Goal: Transaction & Acquisition: Purchase product/service

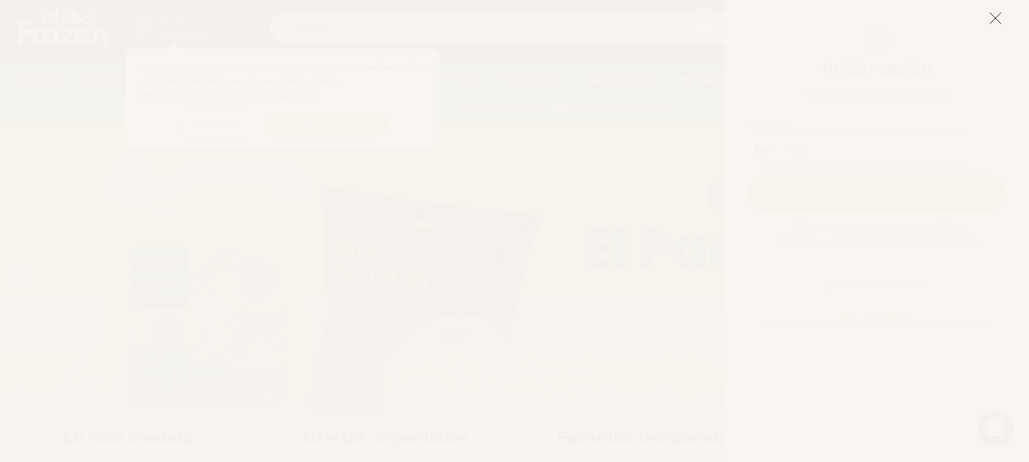
click at [990, 21] on icon at bounding box center [995, 18] width 14 height 14
click at [990, 21] on div "Mi cuenta Login Register Iniciar sesión Por favor ingrese sus datos Iniciar ses…" at bounding box center [876, 231] width 305 height 462
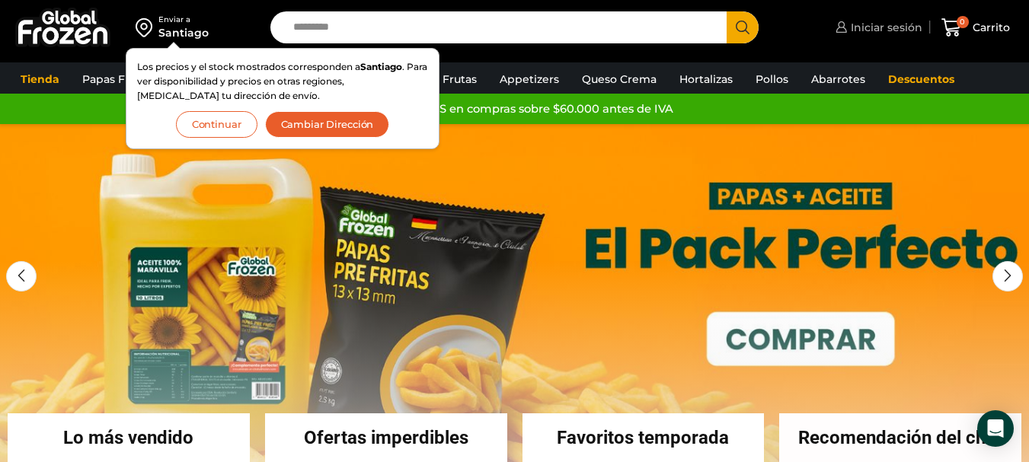
click at [885, 26] on span "Iniciar sesión" at bounding box center [884, 27] width 75 height 15
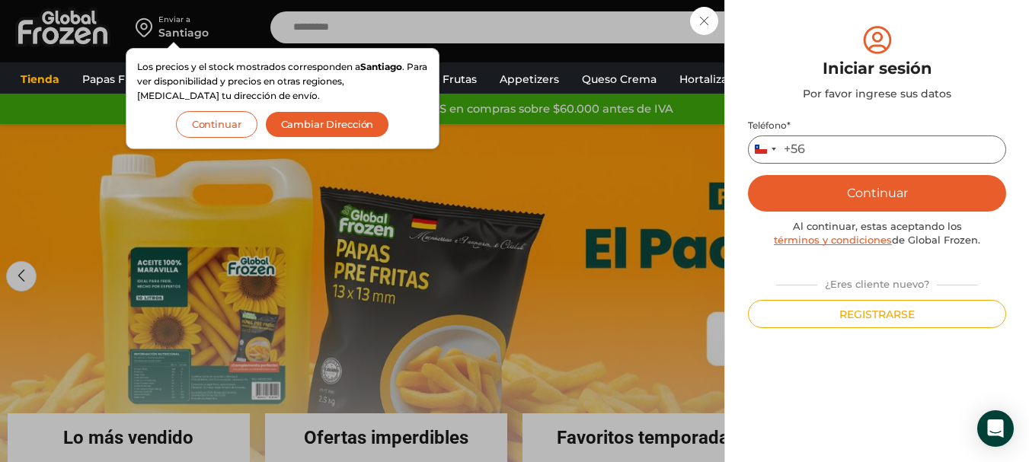
click at [823, 152] on input "Teléfono *" at bounding box center [877, 150] width 258 height 28
type input "*********"
click at [876, 194] on button "Continuar" at bounding box center [877, 193] width 258 height 37
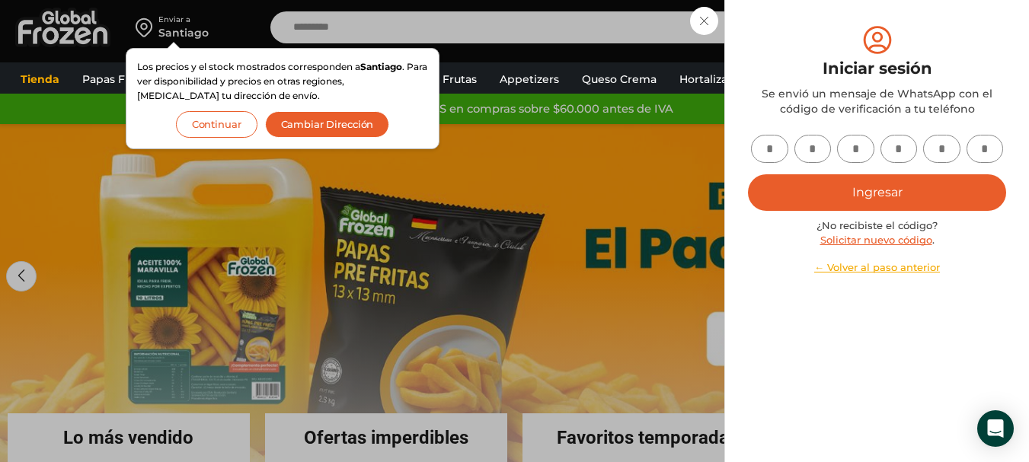
click at [774, 155] on input "text" at bounding box center [769, 149] width 37 height 28
type input "*"
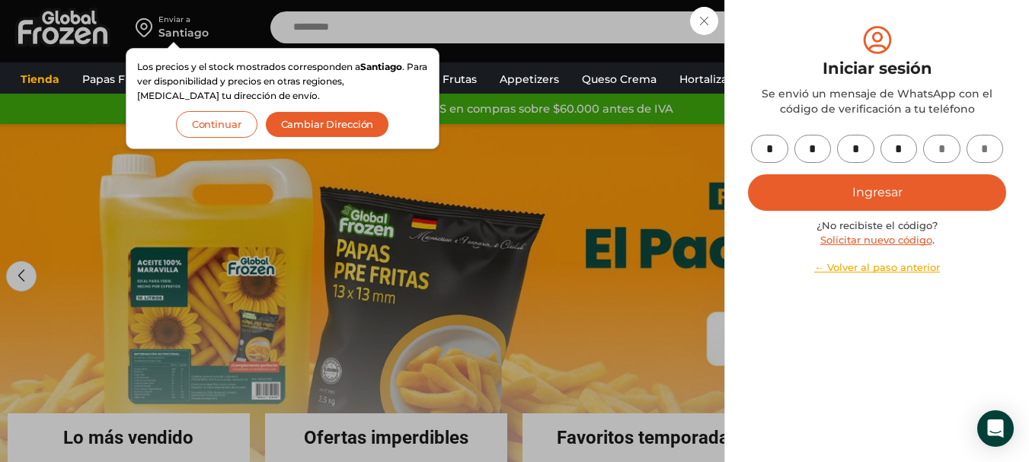
type input "*"
click at [862, 184] on button "Ingresar" at bounding box center [877, 192] width 258 height 37
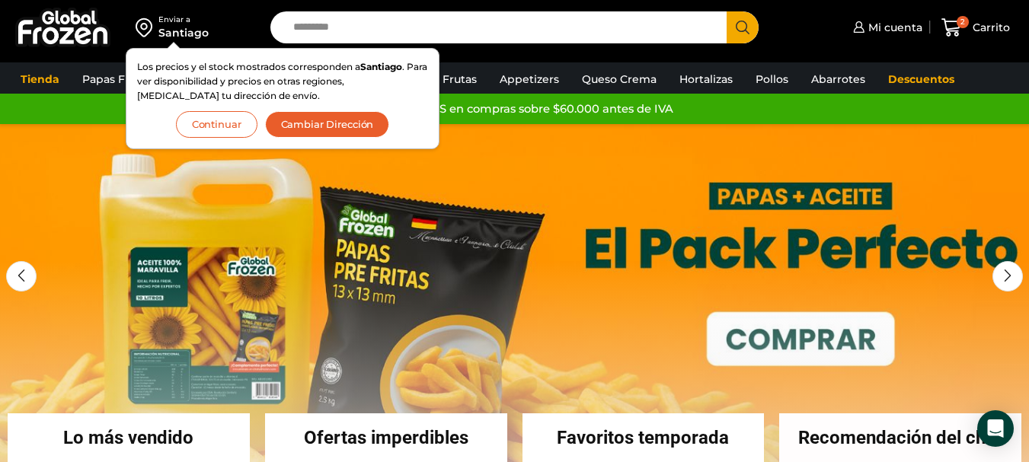
click at [305, 123] on button "Cambiar Dirección" at bounding box center [327, 124] width 125 height 27
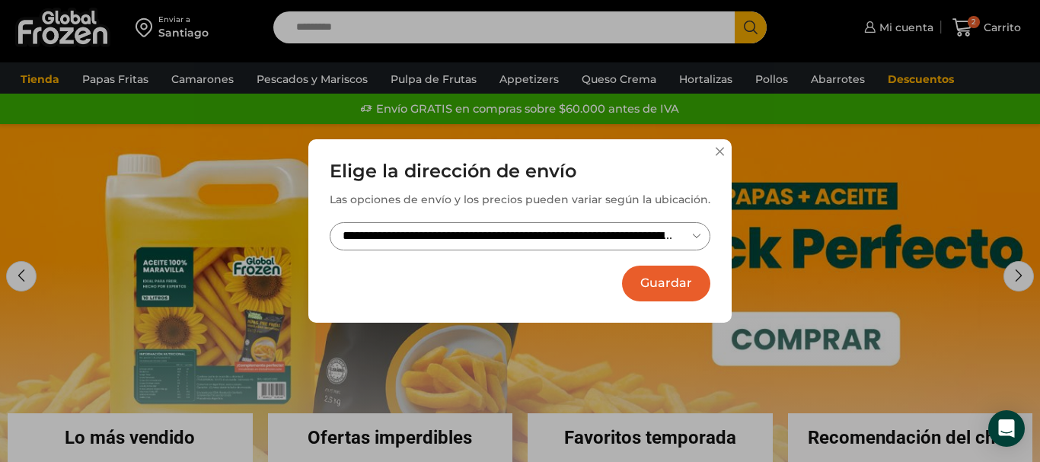
click at [660, 282] on button "Guardar" at bounding box center [666, 284] width 88 height 36
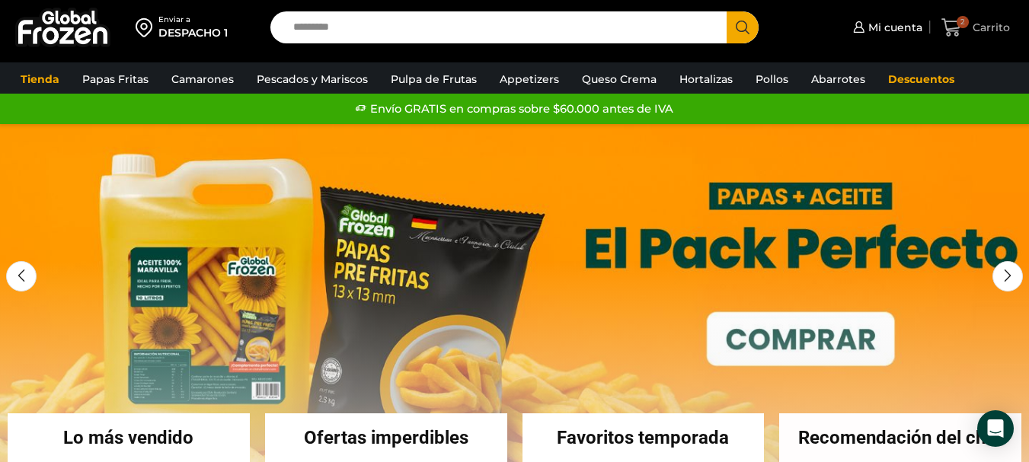
click at [978, 30] on span "Carrito" at bounding box center [988, 27] width 41 height 15
click at [951, 30] on icon at bounding box center [951, 28] width 21 height 21
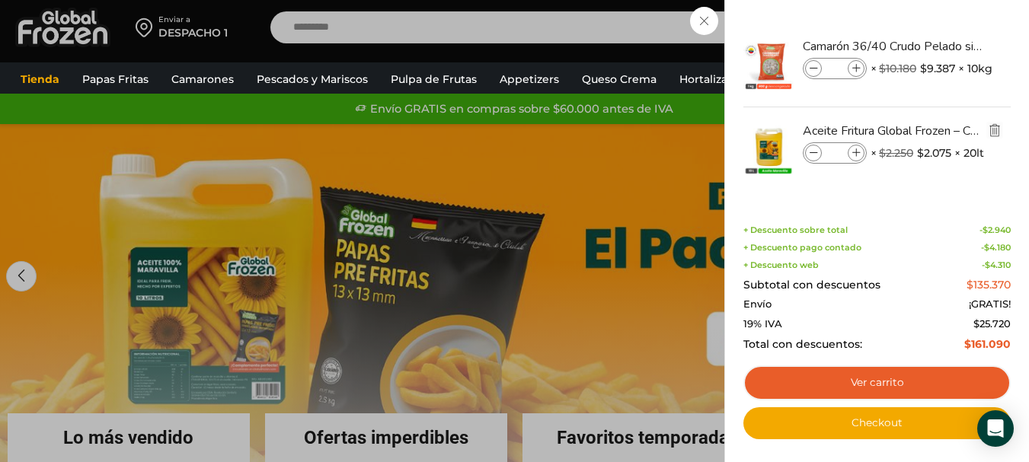
click at [989, 130] on img "Eliminar Aceite Fritura Global Frozen – Caja 20 litros del carrito" at bounding box center [994, 130] width 14 height 14
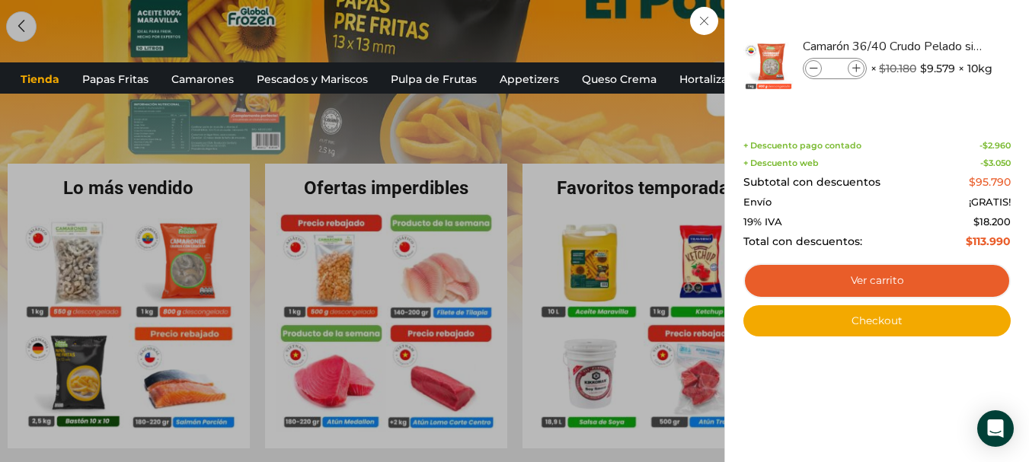
scroll to position [228, 0]
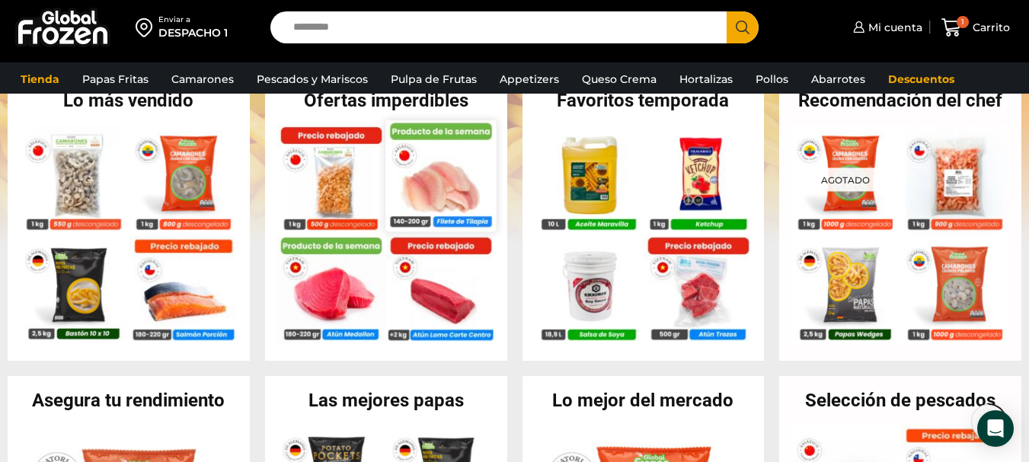
scroll to position [381, 0]
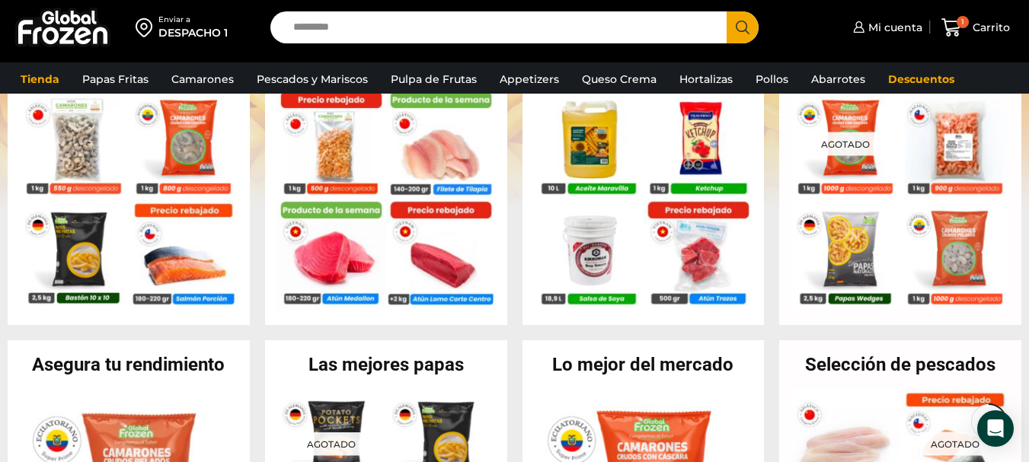
click at [331, 30] on input "Search input" at bounding box center [501, 27] width 433 height 32
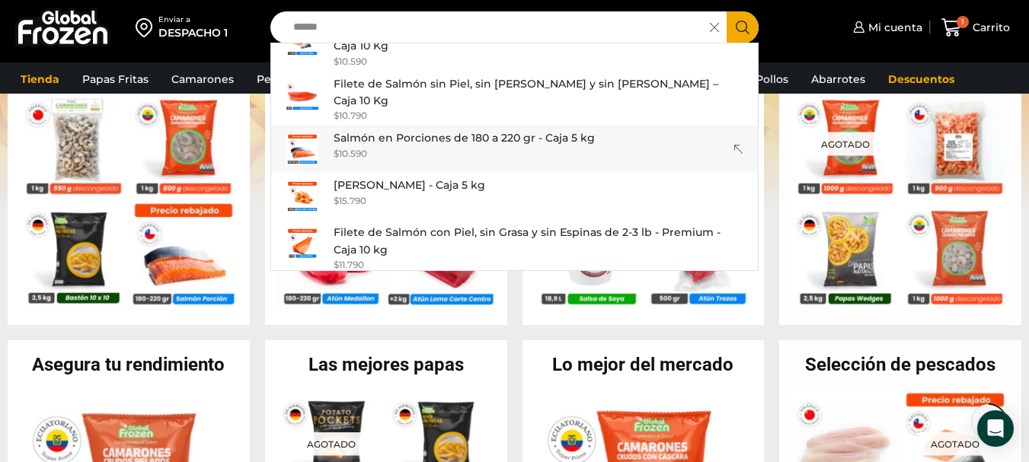
scroll to position [53, 0]
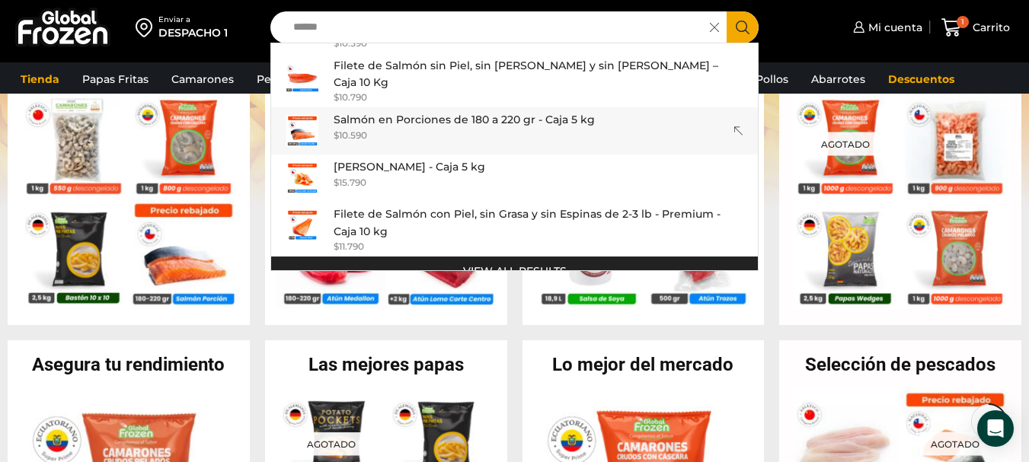
click at [442, 111] on p "Salmón en Porciones de 180 a 220 gr - Caja 5 kg" at bounding box center [463, 119] width 261 height 17
type input "**********"
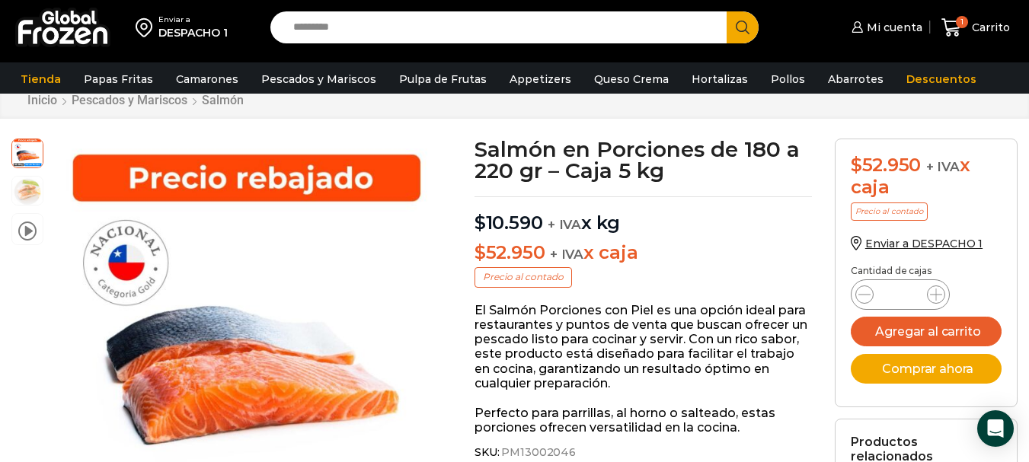
scroll to position [1, 0]
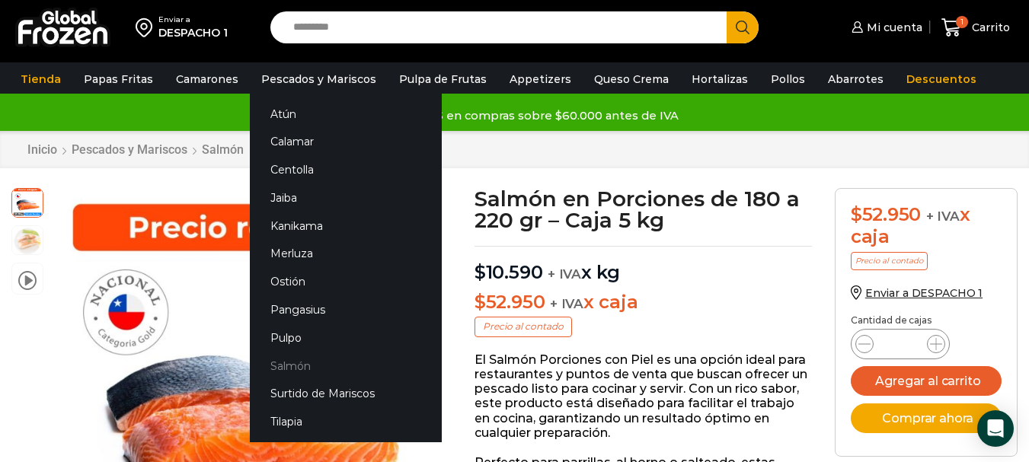
click at [292, 368] on link "Salmón" at bounding box center [346, 366] width 192 height 28
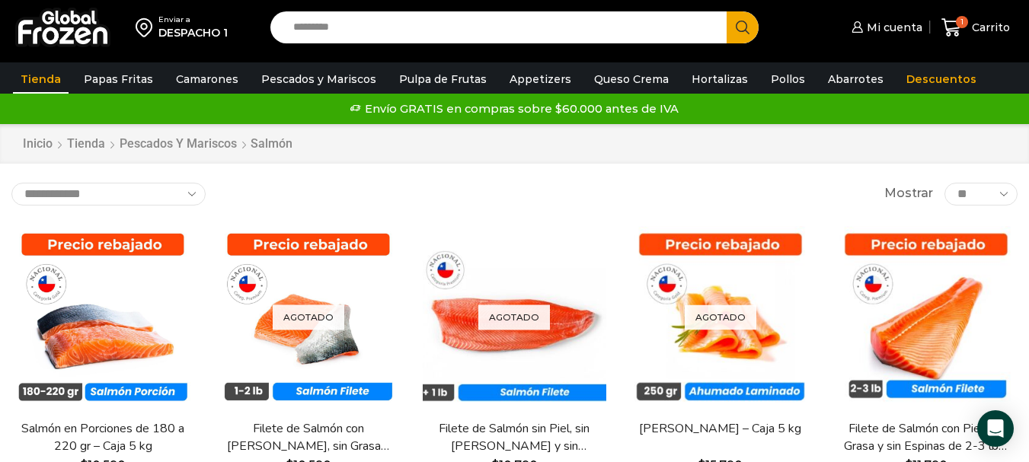
click at [33, 74] on link "Tienda" at bounding box center [41, 79] width 56 height 29
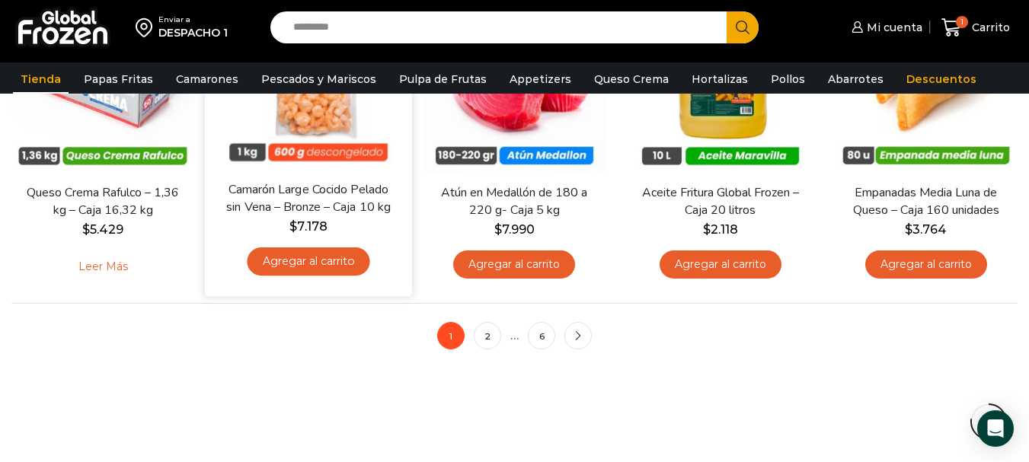
scroll to position [1218, 0]
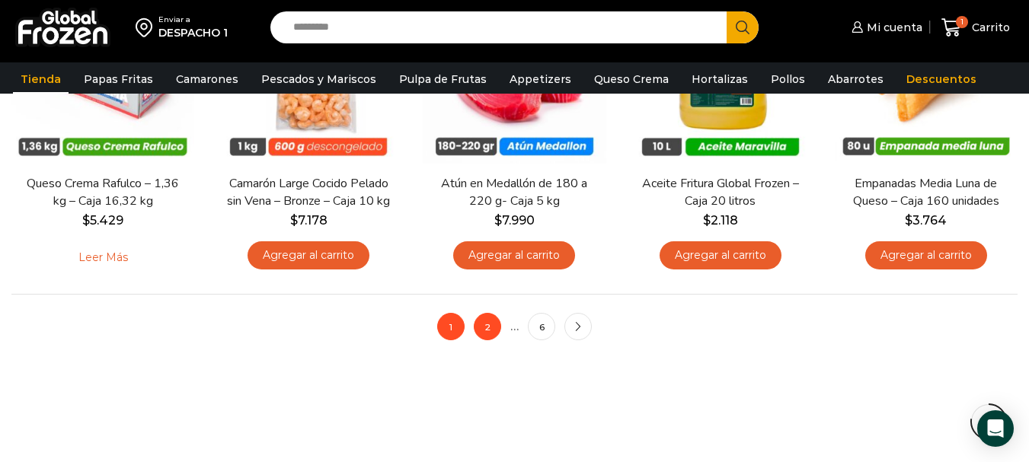
click at [488, 333] on link "2" at bounding box center [487, 326] width 27 height 27
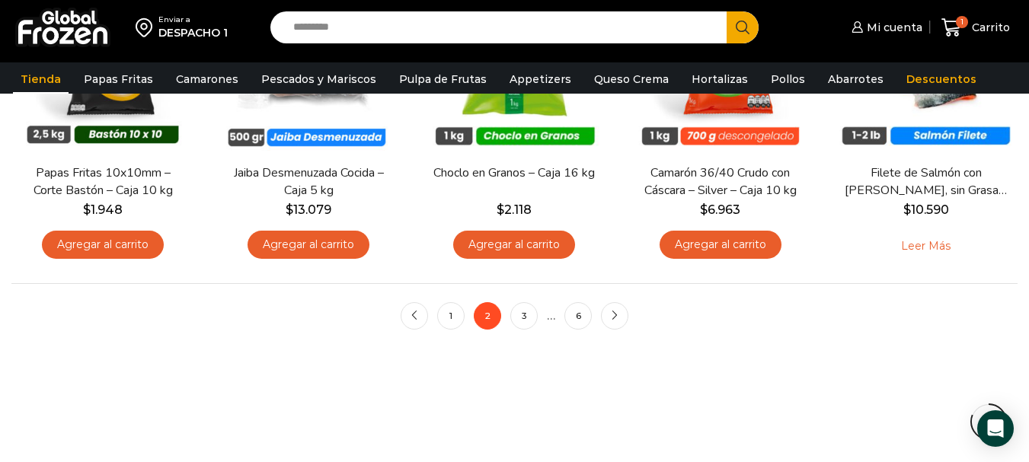
scroll to position [1294, 0]
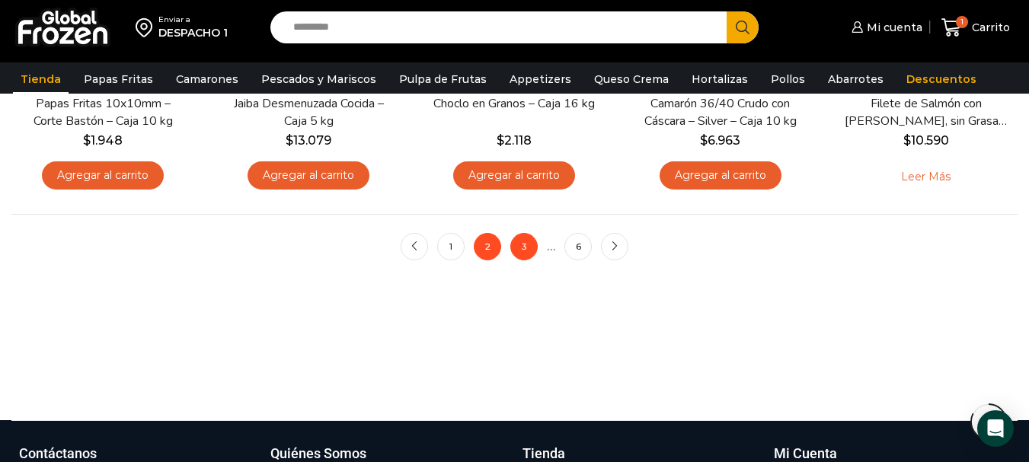
click at [520, 239] on link "3" at bounding box center [523, 246] width 27 height 27
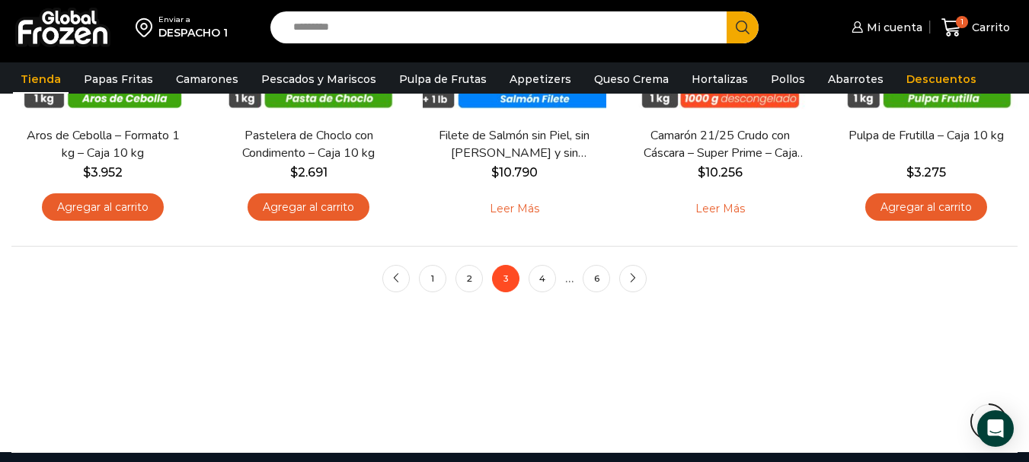
scroll to position [1294, 0]
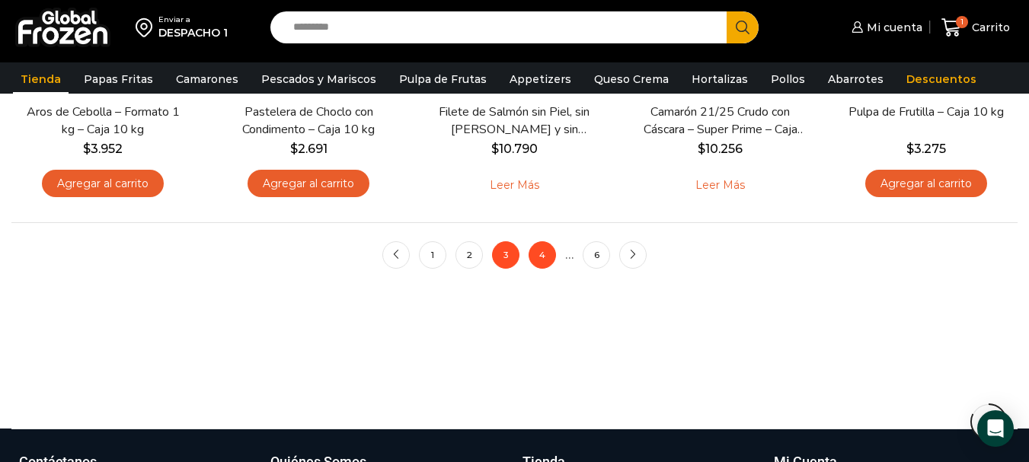
click at [548, 250] on link "4" at bounding box center [541, 254] width 27 height 27
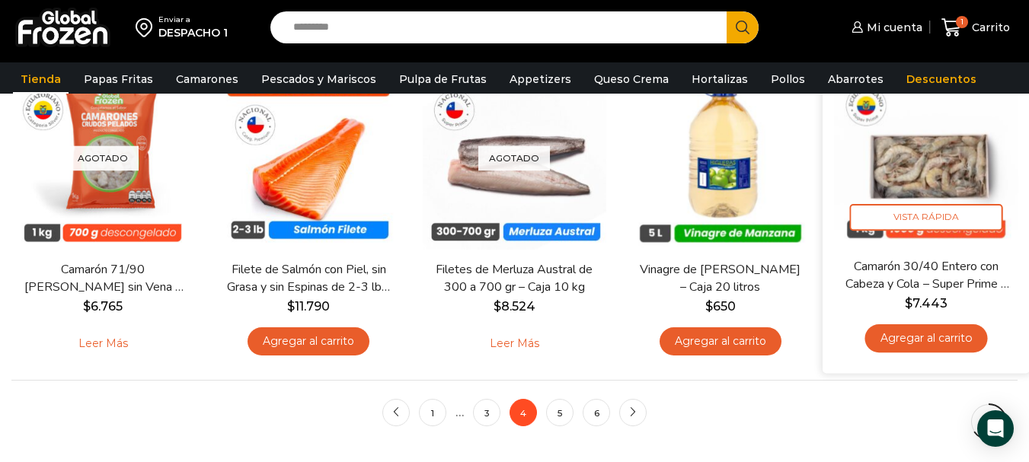
scroll to position [1142, 0]
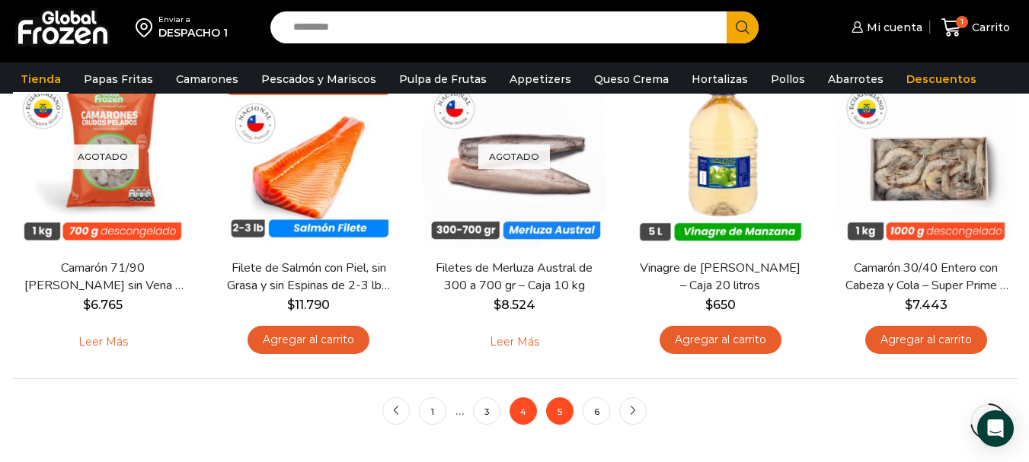
click at [555, 413] on link "5" at bounding box center [559, 410] width 27 height 27
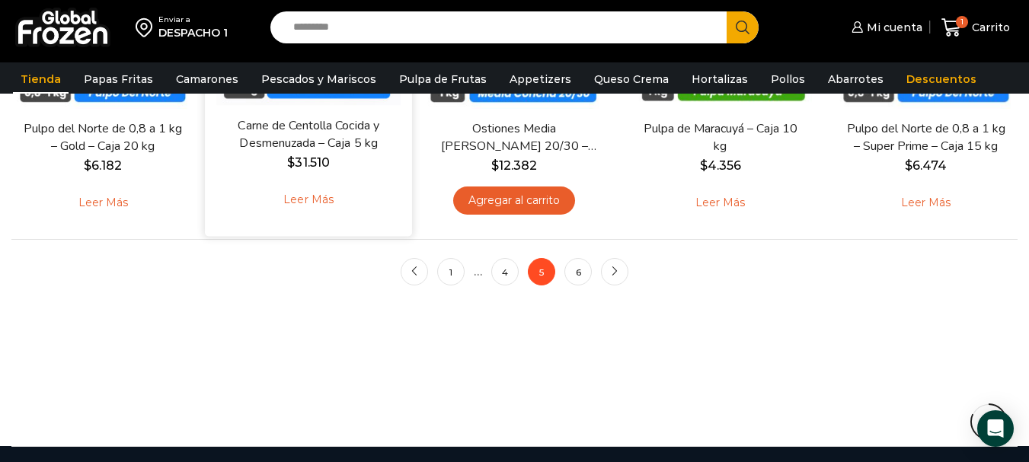
scroll to position [1294, 0]
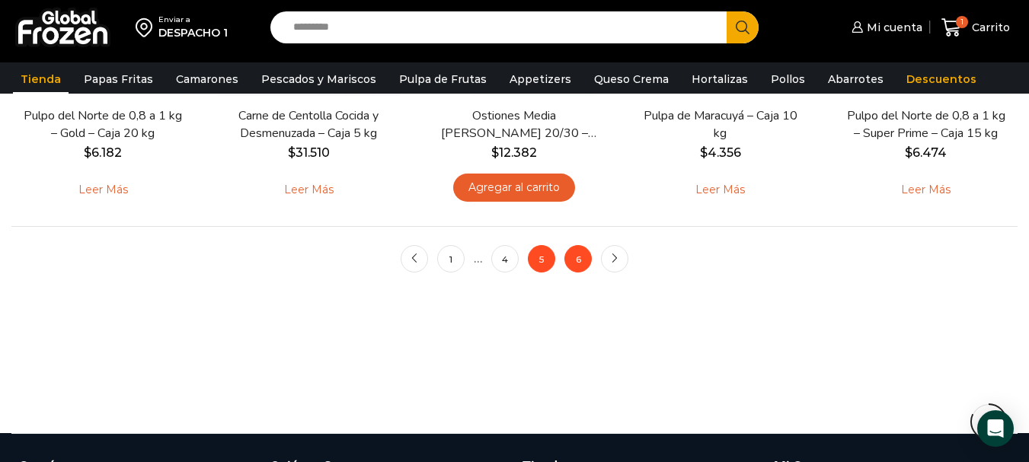
click at [582, 268] on link "6" at bounding box center [577, 258] width 27 height 27
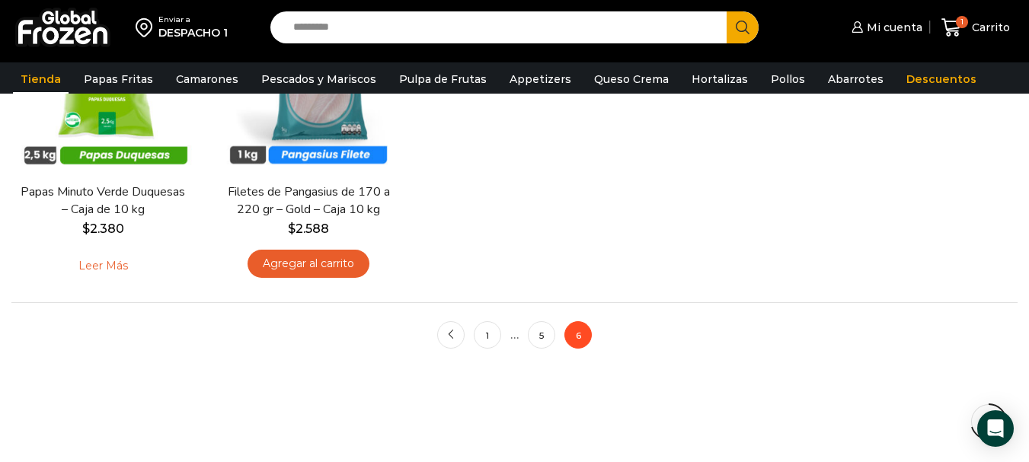
scroll to position [1294, 0]
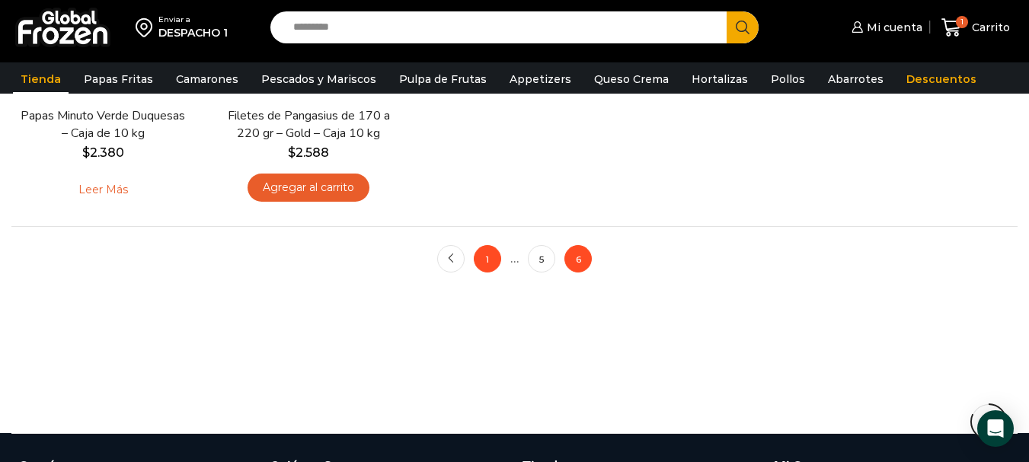
click at [491, 259] on link "1" at bounding box center [487, 258] width 27 height 27
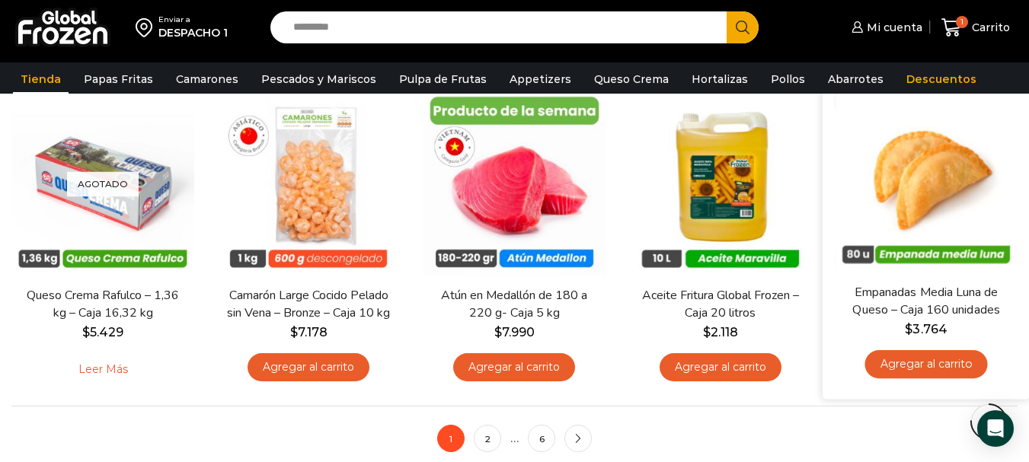
scroll to position [1218, 0]
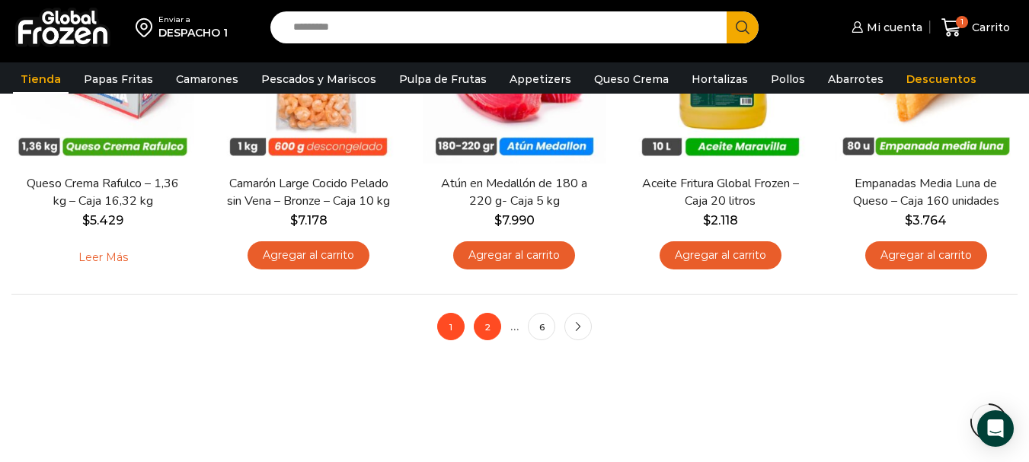
click at [480, 337] on link "2" at bounding box center [487, 326] width 27 height 27
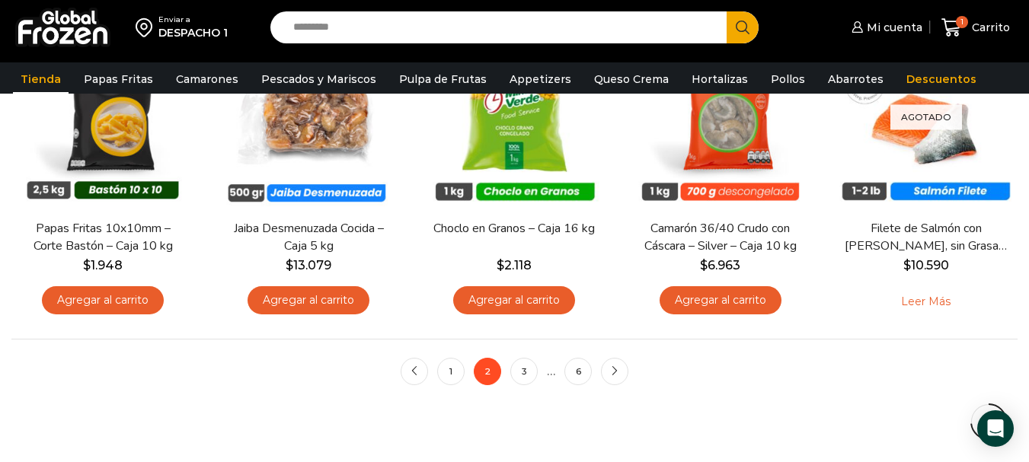
scroll to position [1142, 0]
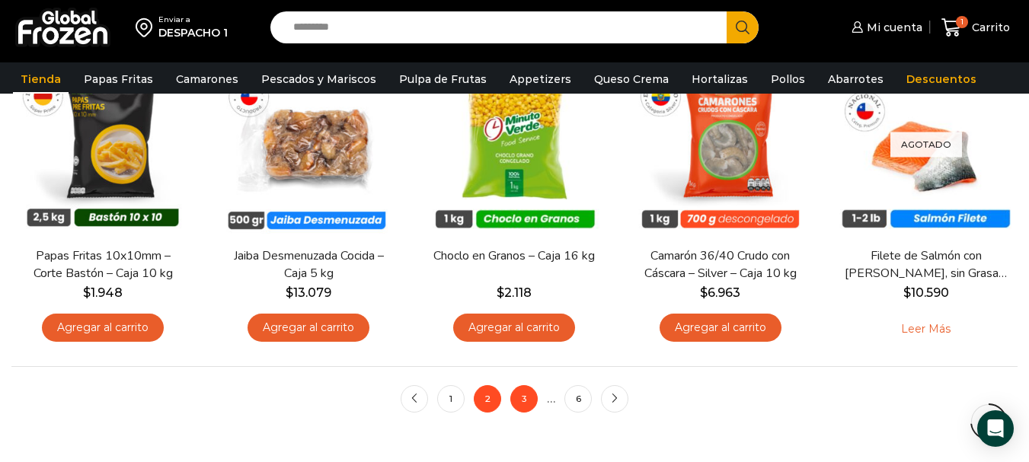
click at [512, 394] on link "3" at bounding box center [523, 398] width 27 height 27
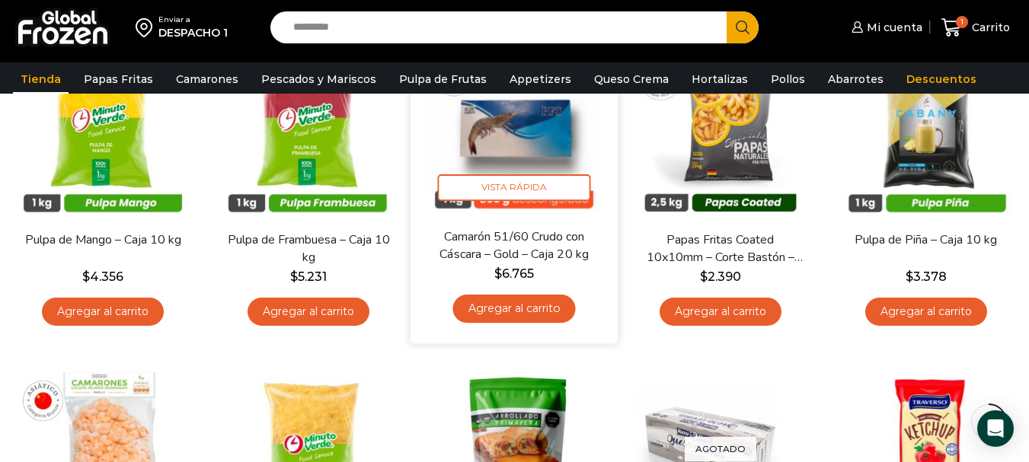
scroll to position [533, 0]
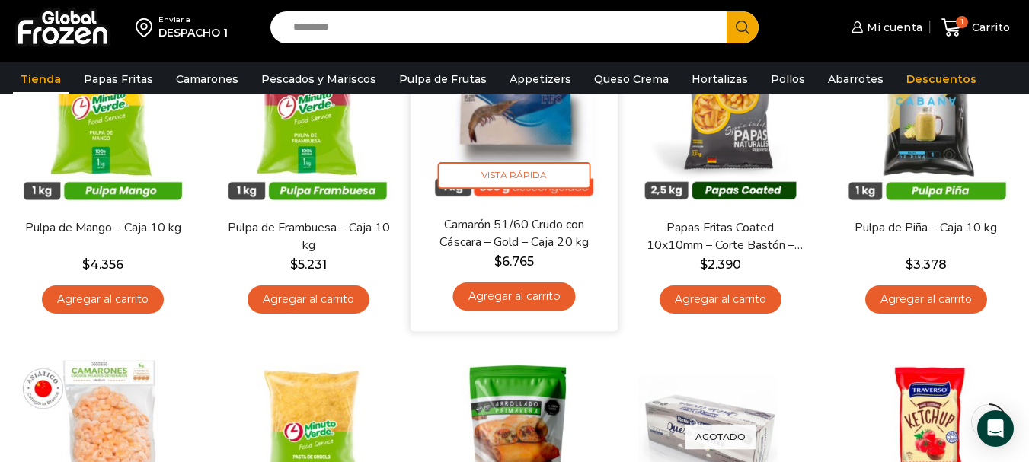
click at [526, 240] on link "Camarón 51/60 Crudo con Cáscara – Gold – Caja 20 kg" at bounding box center [515, 234] width 166 height 36
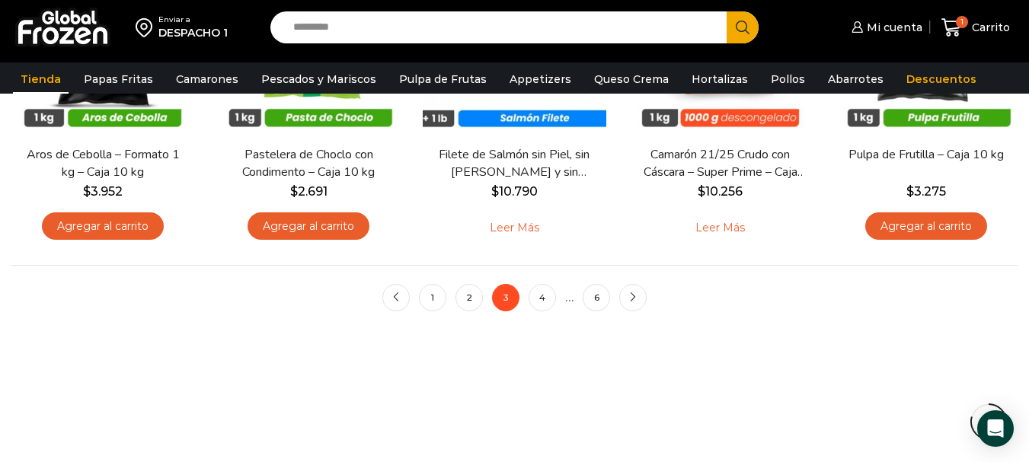
scroll to position [1294, 0]
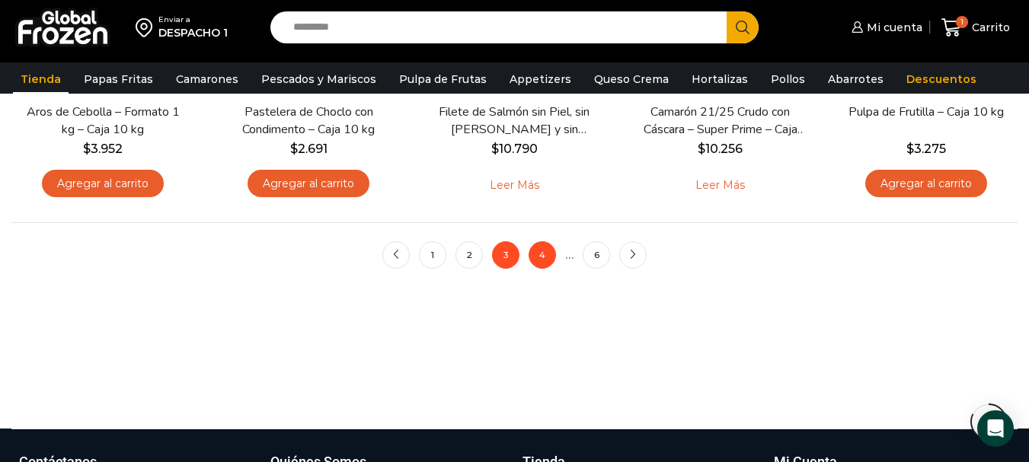
click at [538, 250] on link "4" at bounding box center [541, 254] width 27 height 27
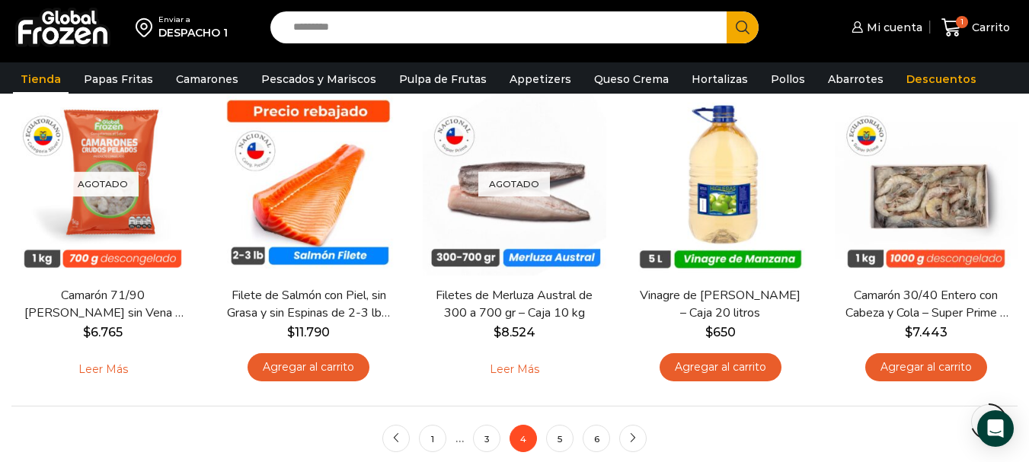
scroll to position [1142, 0]
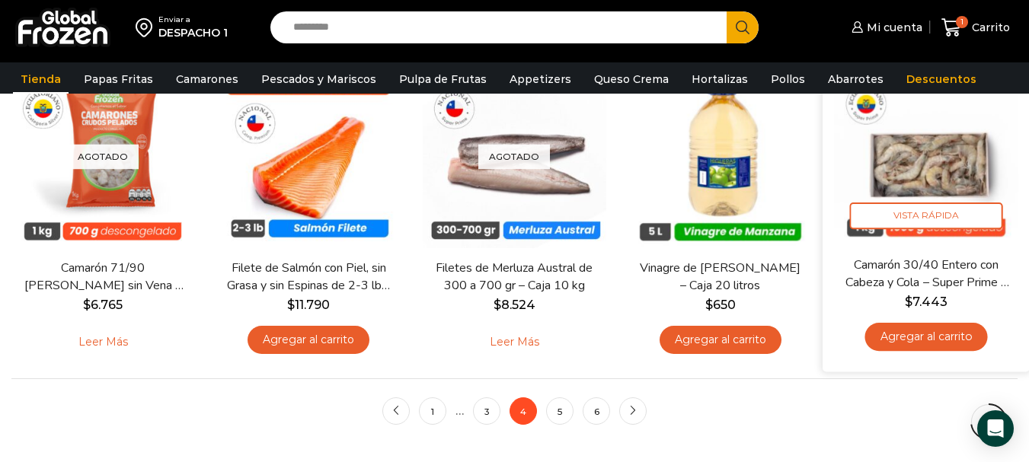
click at [928, 169] on img at bounding box center [926, 153] width 184 height 184
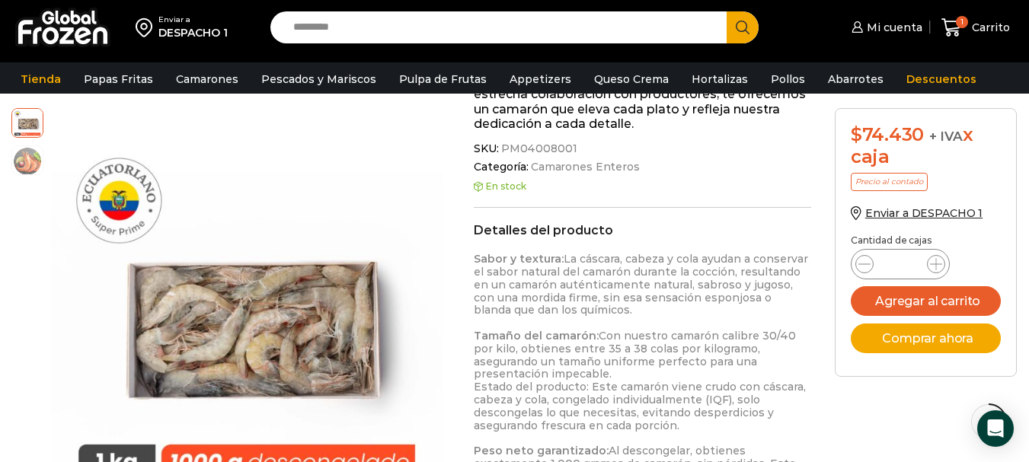
scroll to position [662, 0]
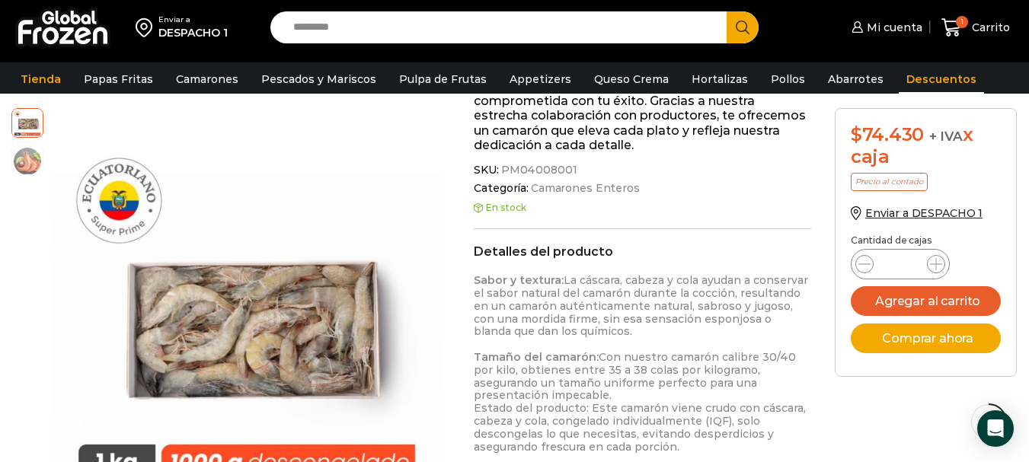
click at [917, 80] on link "Descuentos" at bounding box center [940, 79] width 85 height 29
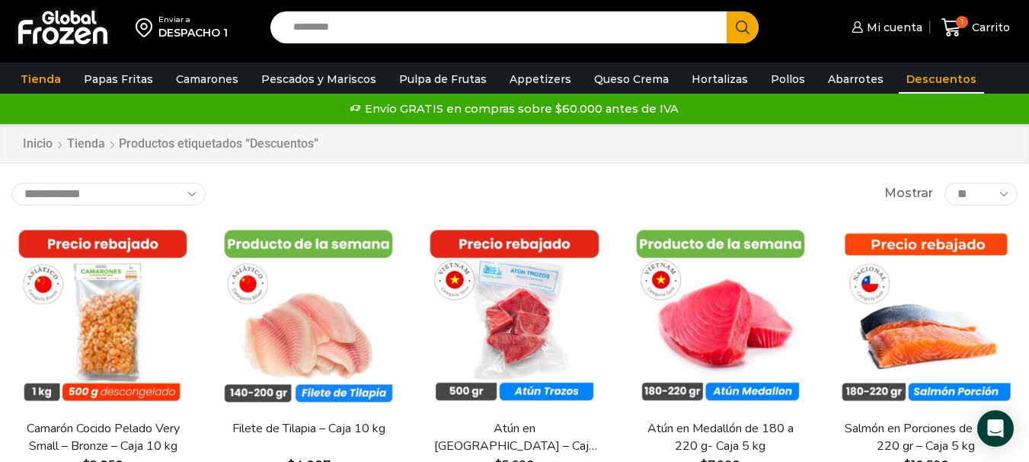
click at [379, 30] on input "Search input" at bounding box center [501, 27] width 433 height 32
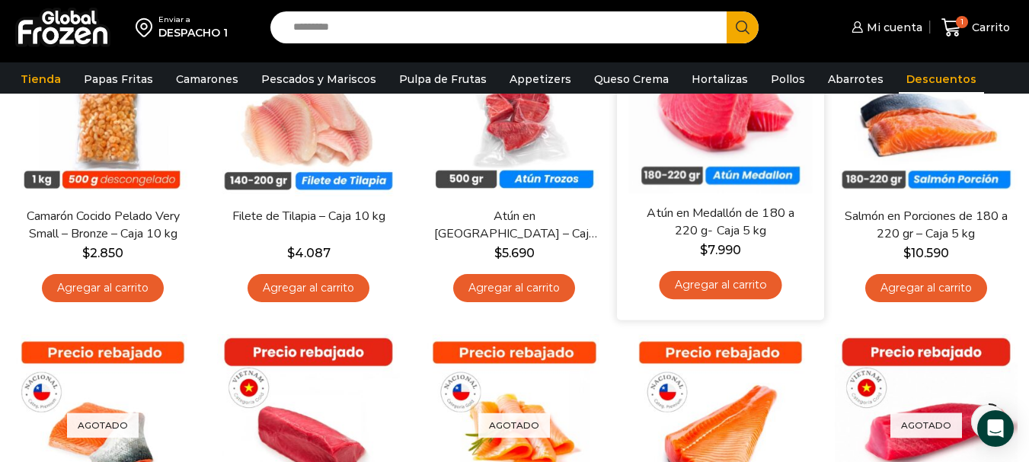
scroll to position [76, 0]
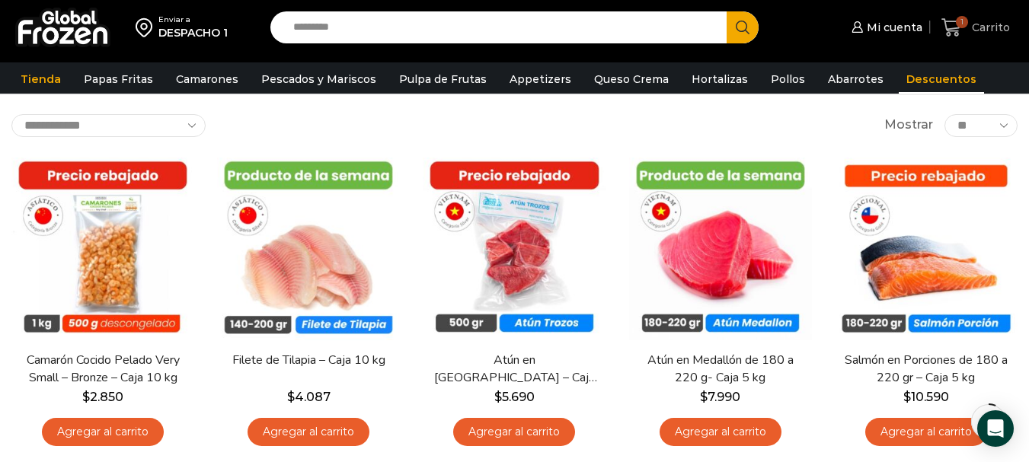
click at [976, 18] on span "1 Carrito" at bounding box center [975, 28] width 69 height 21
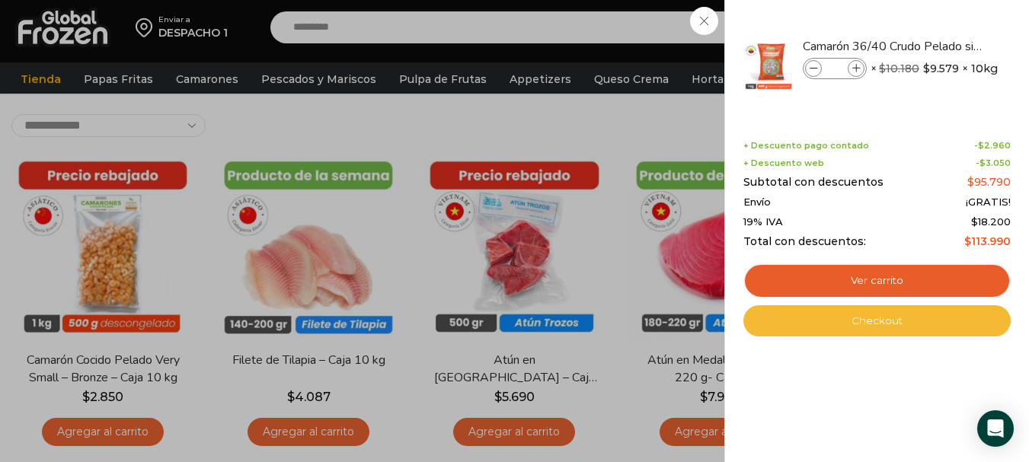
click at [878, 314] on link "Checkout" at bounding box center [876, 321] width 267 height 32
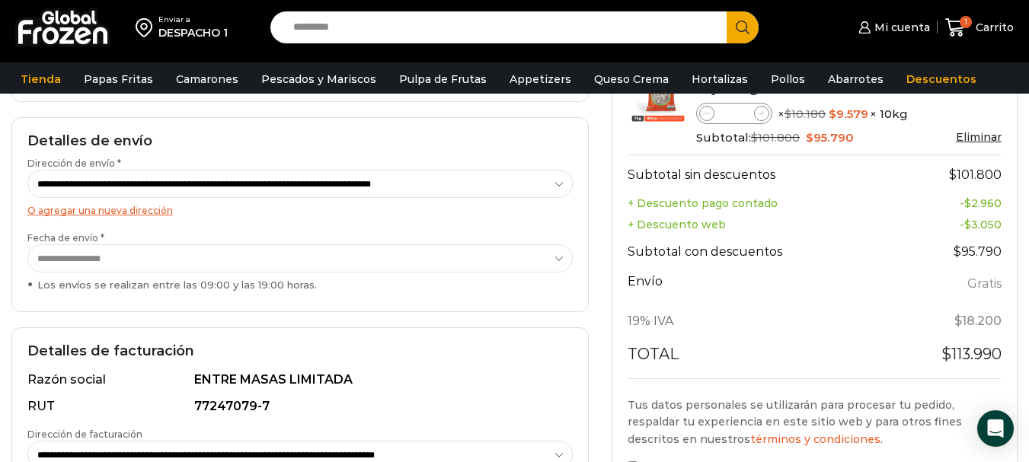
scroll to position [305, 0]
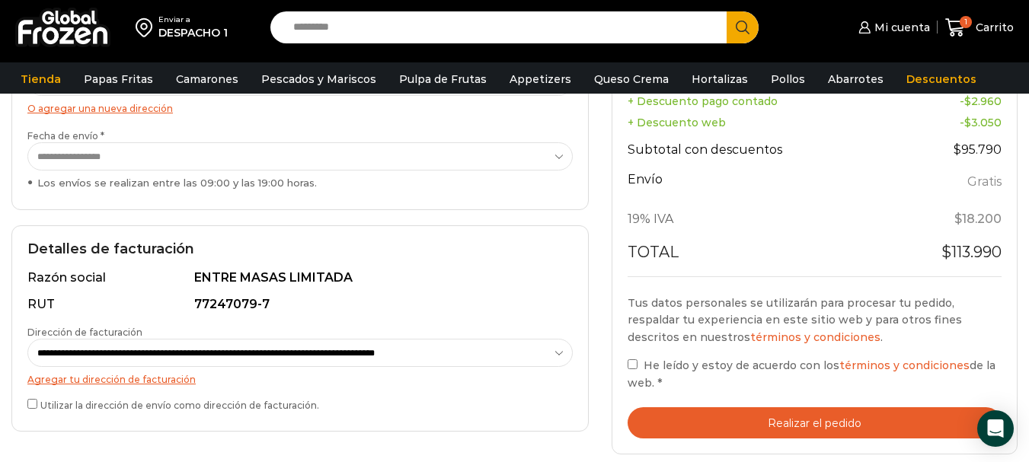
click at [639, 361] on label "He leído y estoy de acuerdo con los términos y condiciones de la web. *" at bounding box center [814, 373] width 374 height 35
click at [799, 428] on button "Realizar el pedido" at bounding box center [814, 422] width 374 height 31
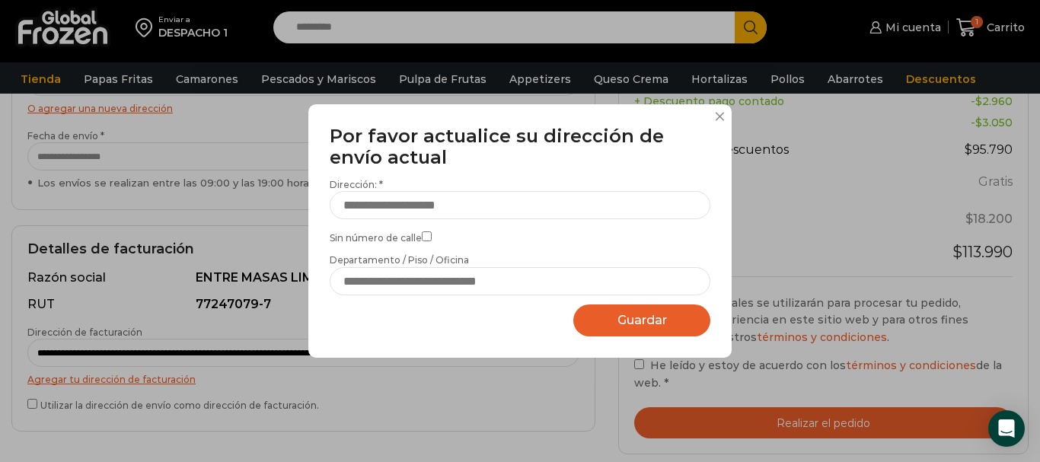
click at [717, 112] on button at bounding box center [719, 116] width 9 height 9
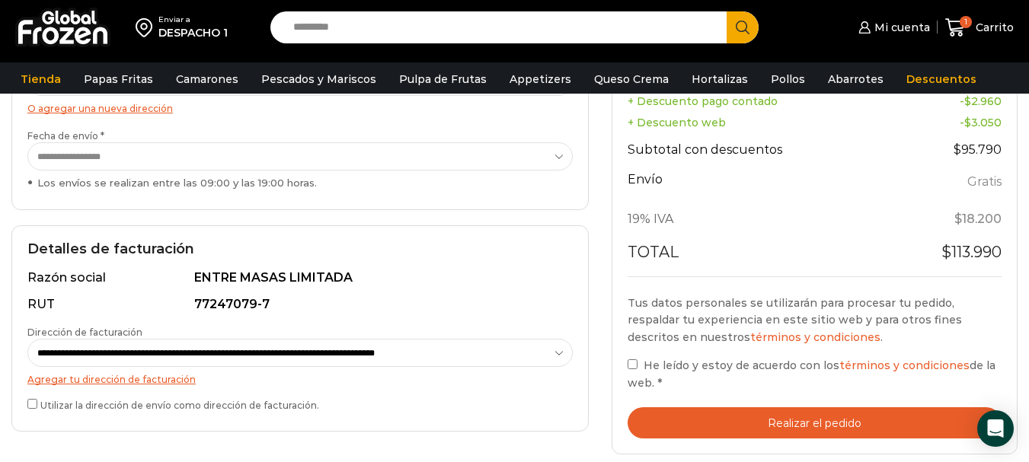
click at [802, 418] on button "Realizar el pedido" at bounding box center [814, 422] width 374 height 31
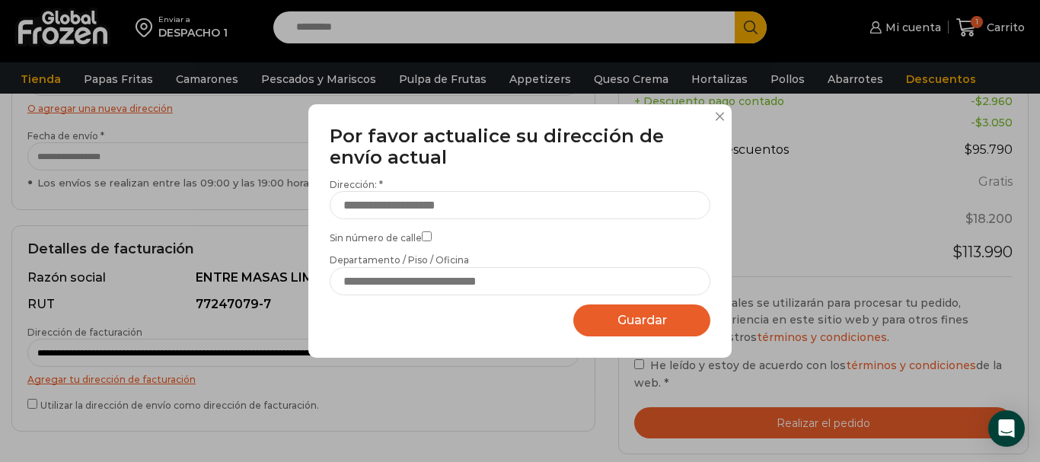
click at [718, 118] on button at bounding box center [719, 116] width 9 height 9
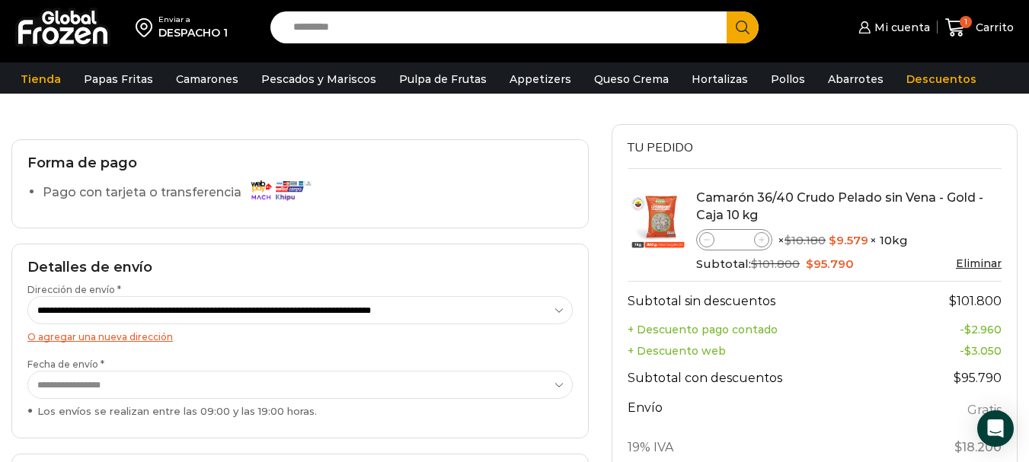
scroll to position [152, 0]
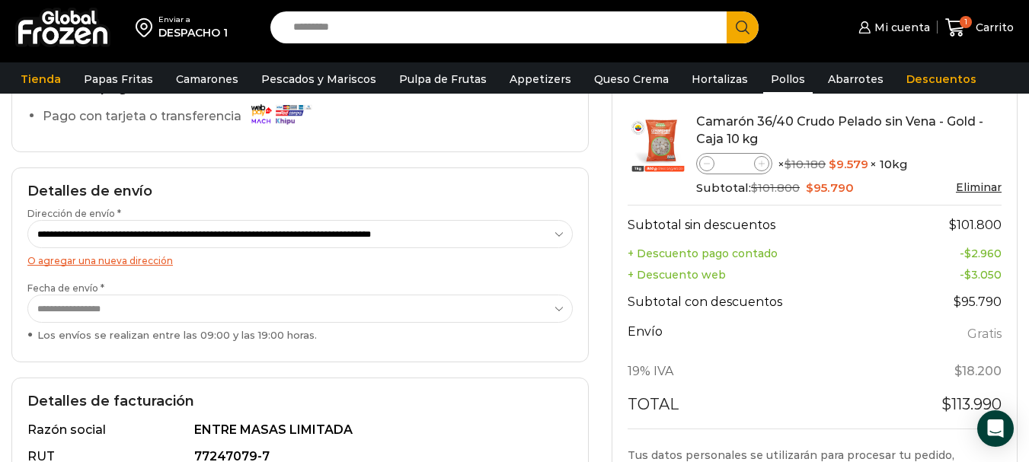
click at [767, 78] on link "Pollos" at bounding box center [787, 79] width 49 height 29
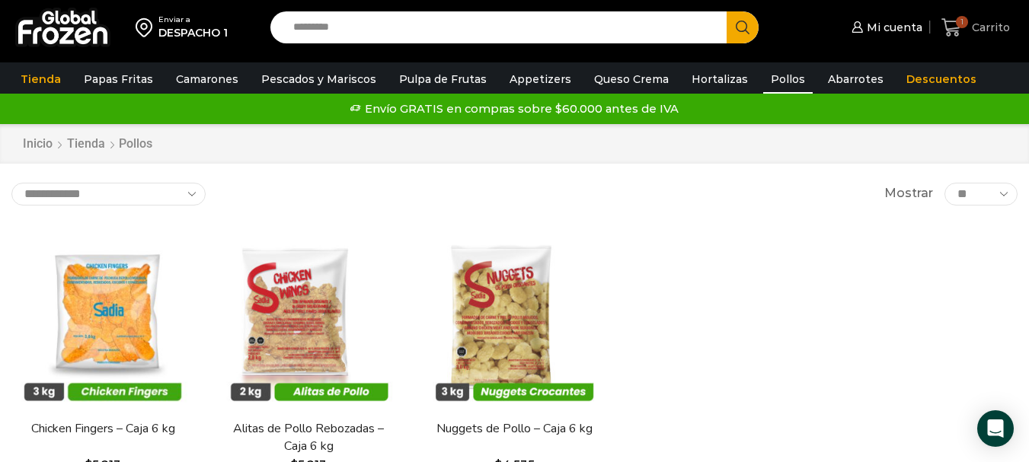
click at [983, 21] on span "Carrito" at bounding box center [989, 27] width 42 height 15
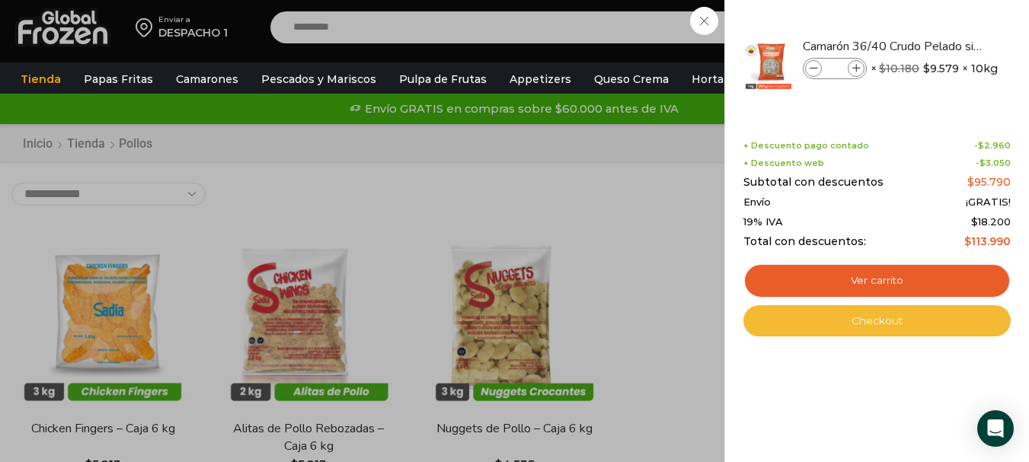
click at [877, 330] on link "Checkout" at bounding box center [876, 321] width 267 height 32
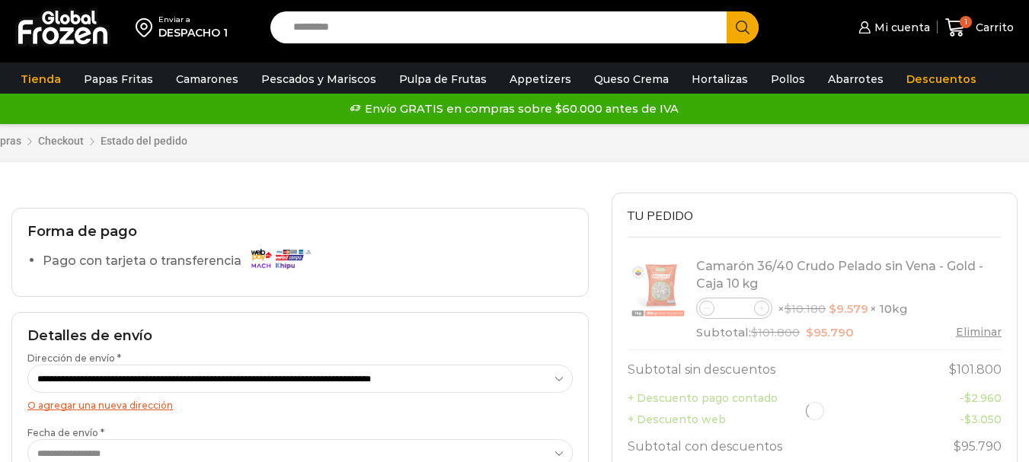
click at [751, 265] on div at bounding box center [814, 412] width 374 height 324
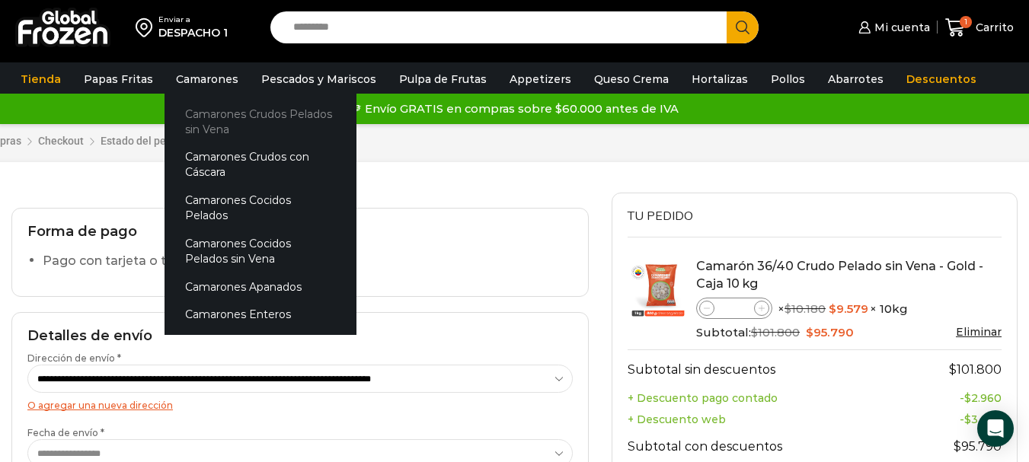
click at [234, 116] on link "Camarones Crudos Pelados sin Vena" at bounding box center [260, 121] width 192 height 43
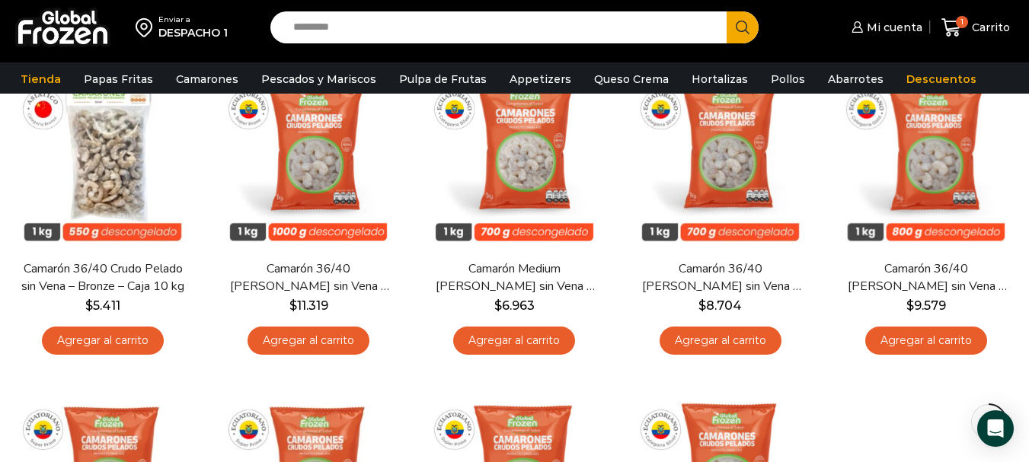
scroll to position [152, 0]
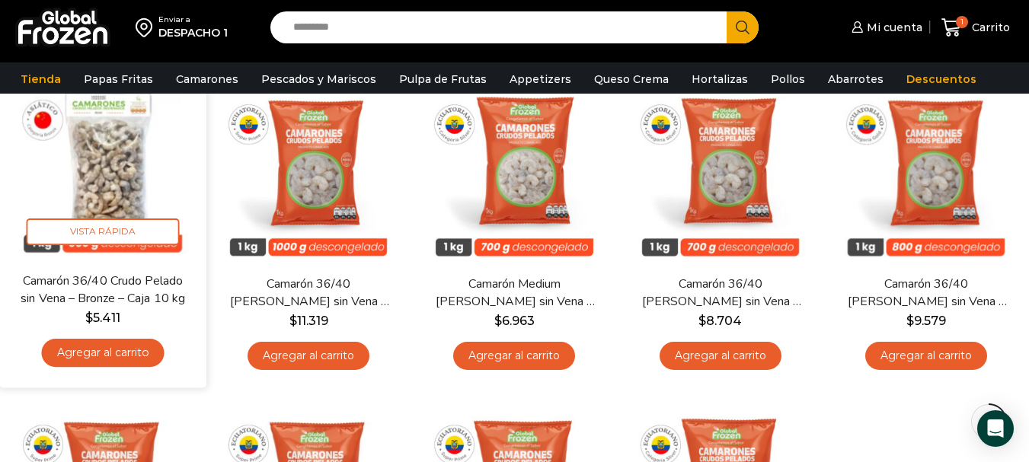
click at [107, 218] on img at bounding box center [103, 168] width 184 height 184
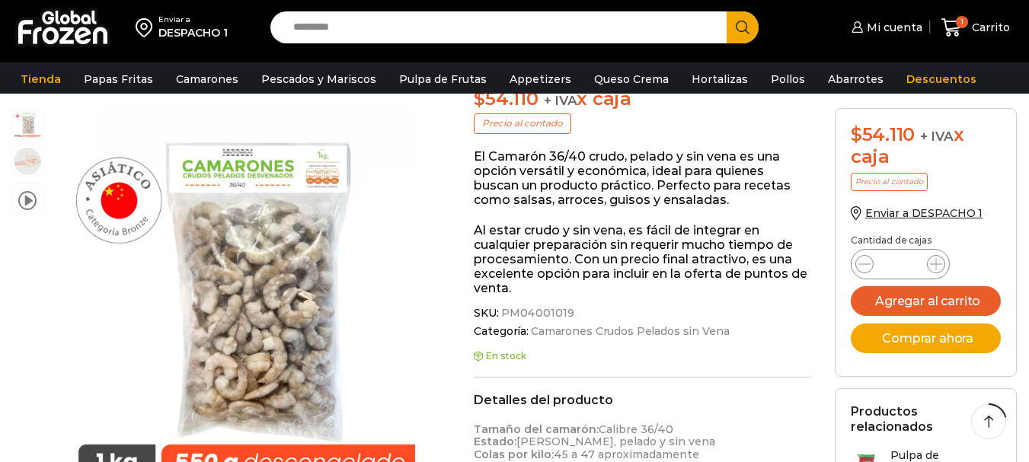
scroll to position [381, 0]
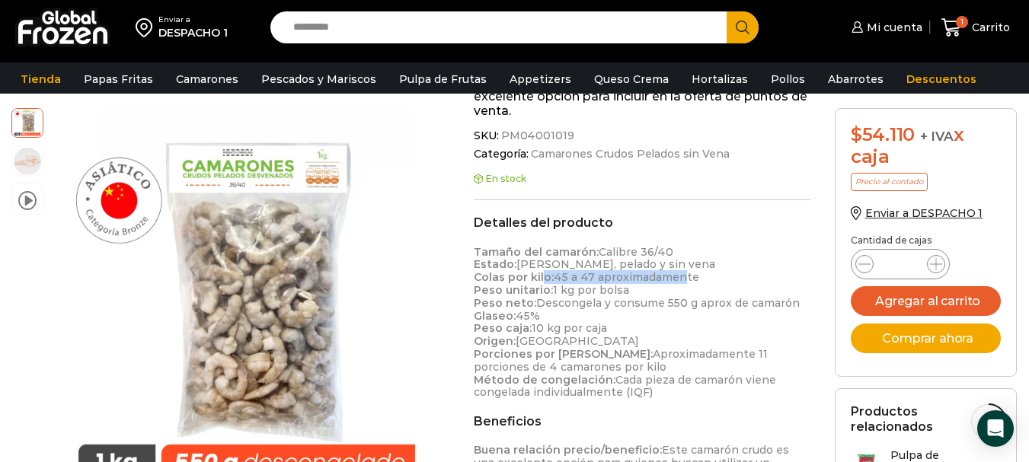
drag, startPoint x: 544, startPoint y: 277, endPoint x: 681, endPoint y: 276, distance: 137.0
click at [678, 276] on p "Tamaño del camarón: Calibre 36/40 Estado: Crudo, pelado y sin vena Colas por ki…" at bounding box center [642, 323] width 337 height 154
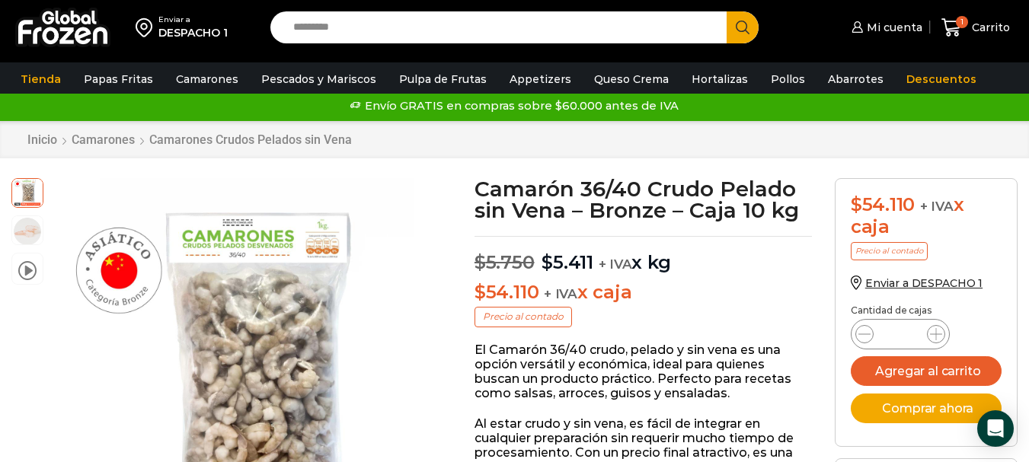
scroll to position [0, 0]
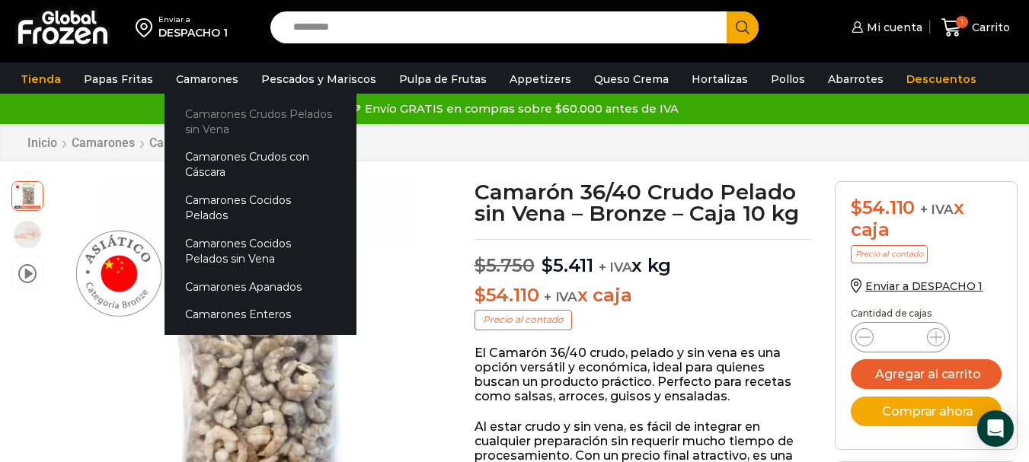
click at [257, 113] on link "Camarones Crudos Pelados sin Vena" at bounding box center [260, 121] width 192 height 43
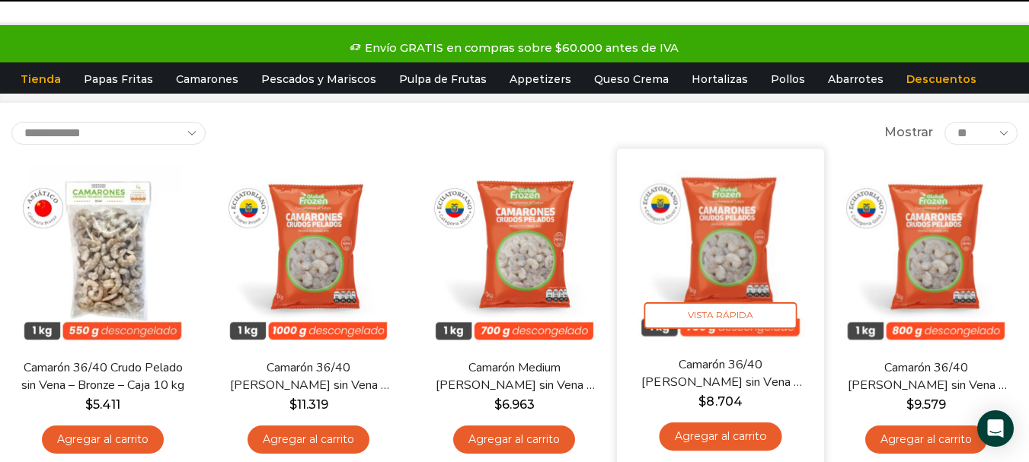
scroll to position [76, 0]
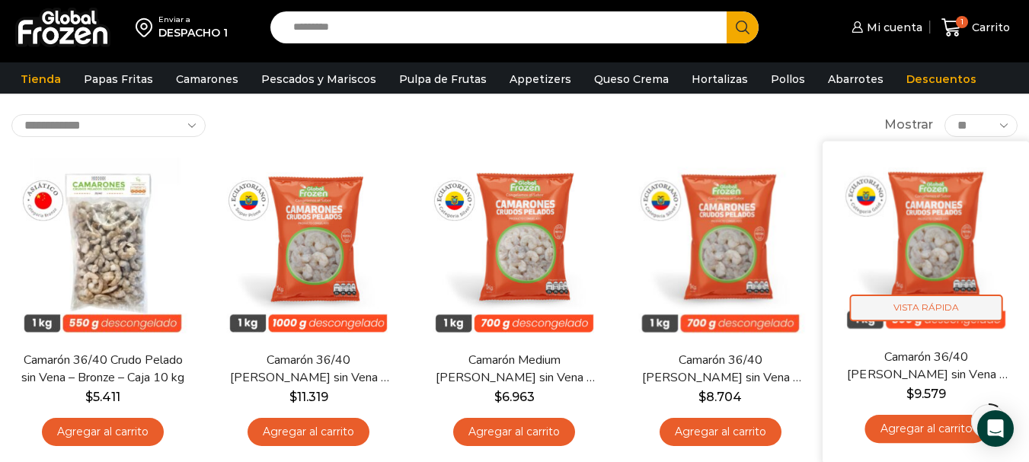
click at [923, 308] on span "Vista Rápida" at bounding box center [925, 308] width 153 height 27
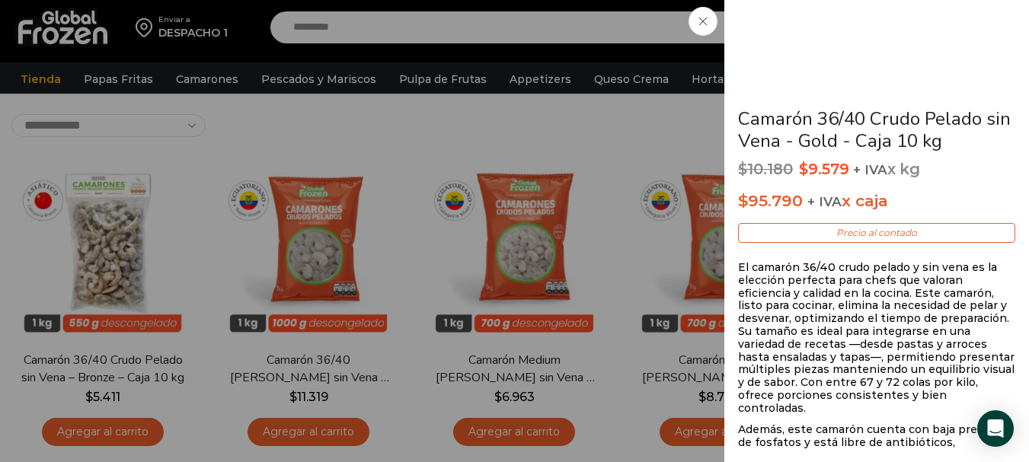
scroll to position [305, 0]
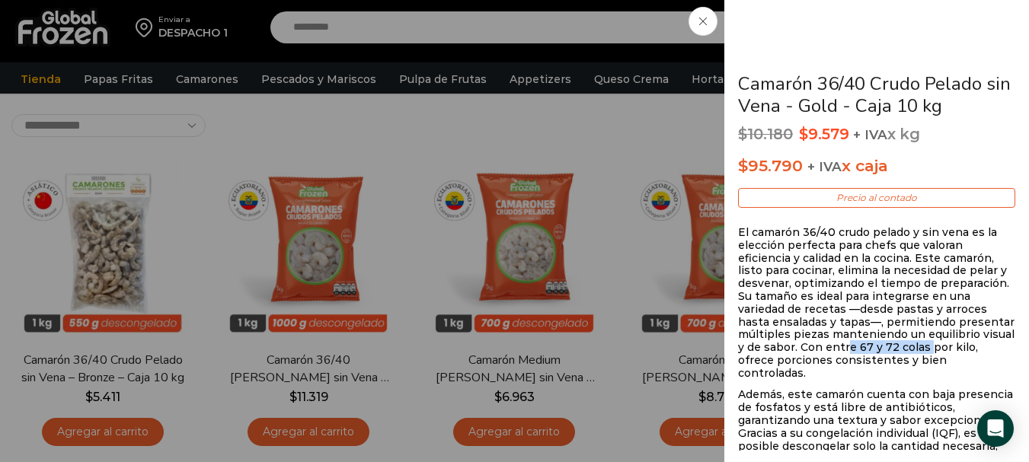
drag, startPoint x: 763, startPoint y: 347, endPoint x: 839, endPoint y: 347, distance: 76.1
click at [839, 347] on p "El camarón 36/40 crudo pelado y sin vena es la elección perfecta para chefs que…" at bounding box center [876, 303] width 277 height 154
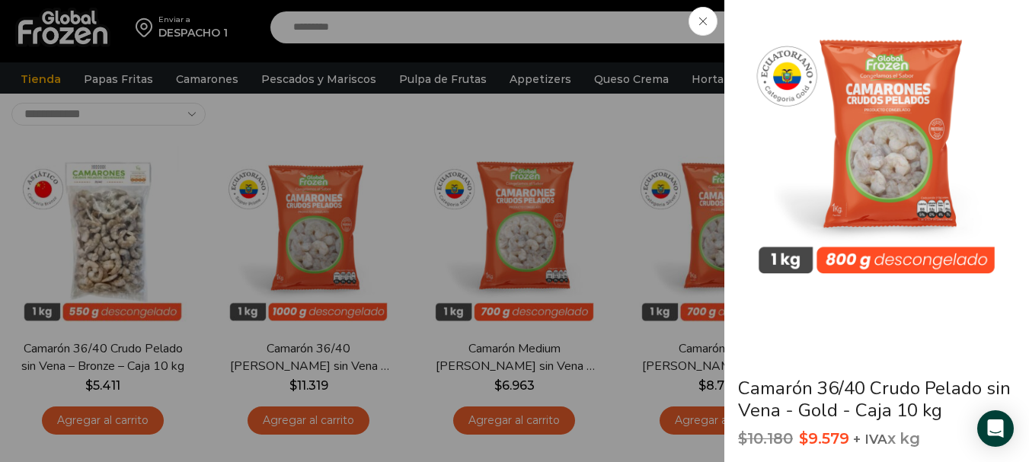
scroll to position [76, 0]
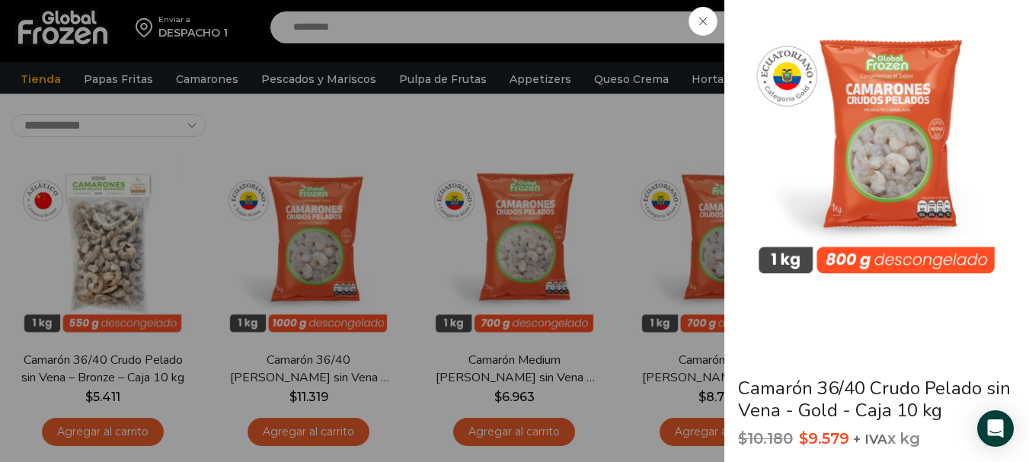
click at [710, 24] on span at bounding box center [702, 21] width 29 height 29
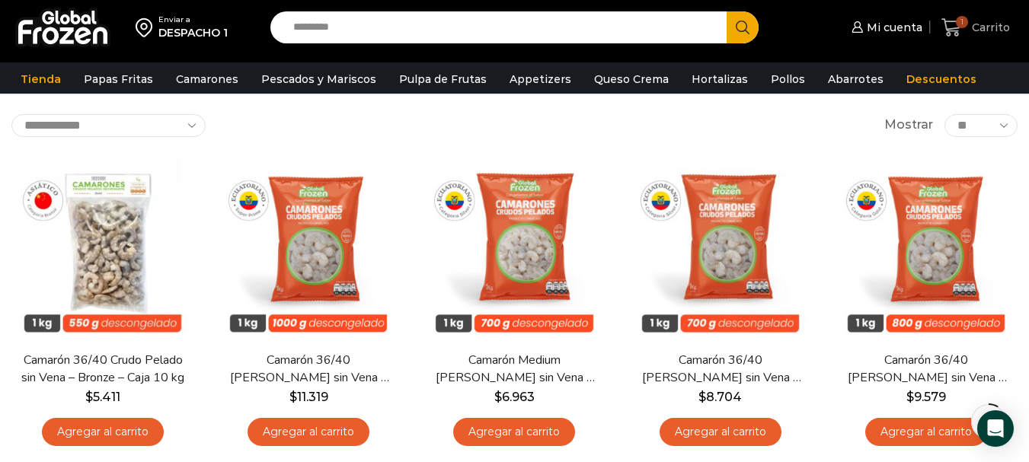
click at [969, 23] on span "Carrito" at bounding box center [989, 27] width 42 height 15
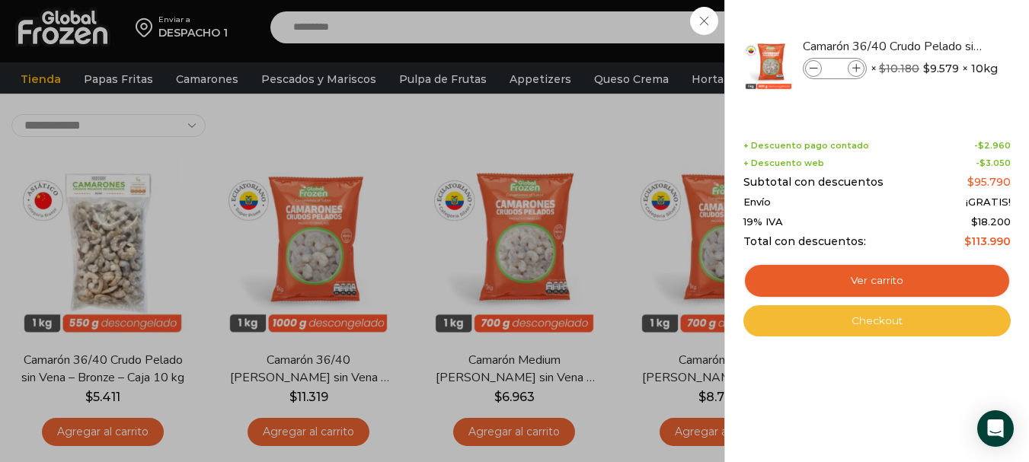
click at [892, 319] on link "Checkout" at bounding box center [876, 321] width 267 height 32
